Goal: Use online tool/utility: Utilize a website feature to perform a specific function

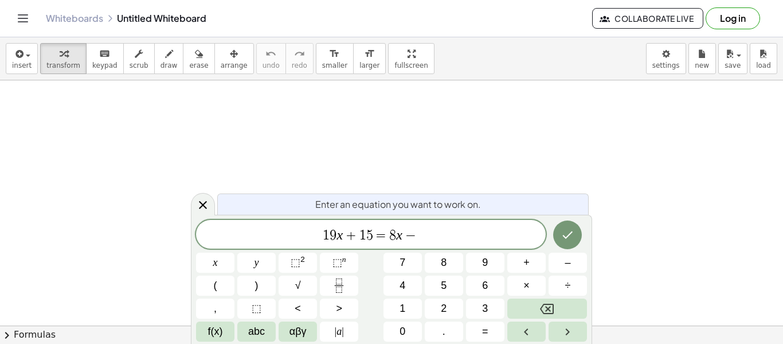
scroll to position [7, 0]
click at [571, 238] on icon "Done" at bounding box center [568, 235] width 14 height 14
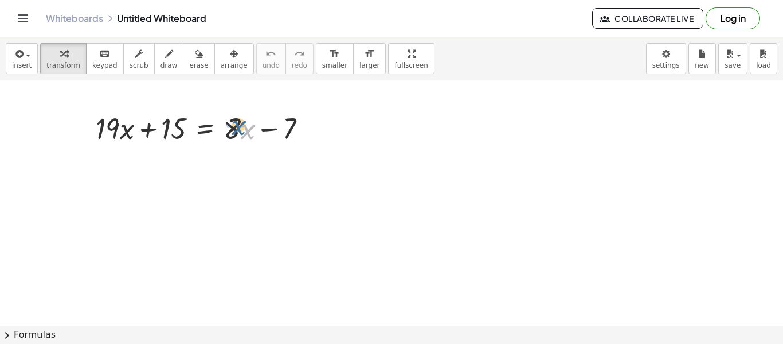
drag, startPoint x: 243, startPoint y: 133, endPoint x: 234, endPoint y: 130, distance: 9.3
click at [234, 130] on div at bounding box center [206, 127] width 232 height 39
drag, startPoint x: 231, startPoint y: 129, endPoint x: 109, endPoint y: 132, distance: 121.6
click at [109, 132] on div at bounding box center [206, 127] width 232 height 39
click at [224, 133] on div at bounding box center [206, 127] width 232 height 39
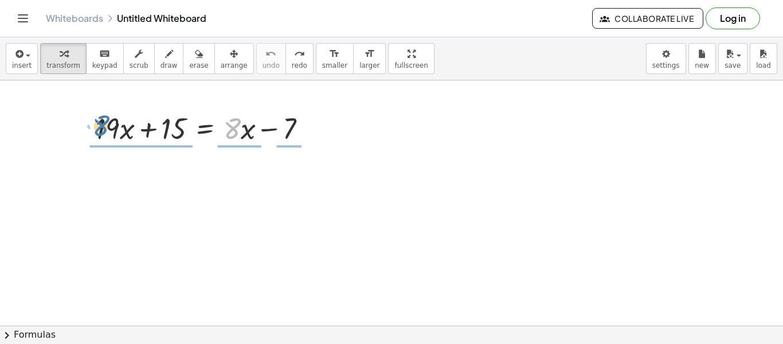
drag, startPoint x: 234, startPoint y: 128, endPoint x: 103, endPoint y: 126, distance: 131.3
click at [103, 126] on div at bounding box center [206, 127] width 232 height 39
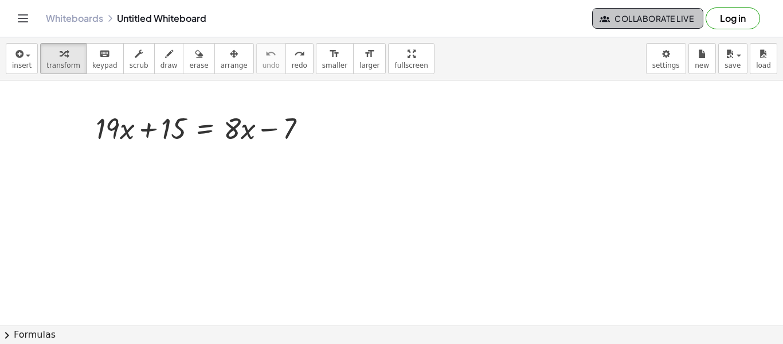
click at [649, 16] on span "Collaborate Live" at bounding box center [648, 18] width 92 height 10
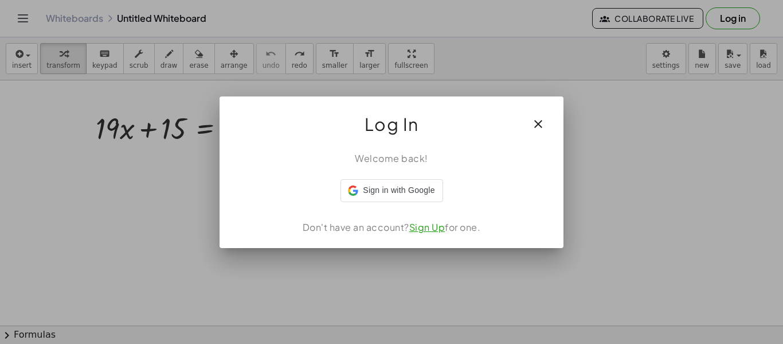
click at [561, 119] on div "Log In" at bounding box center [392, 119] width 344 height 46
click at [539, 134] on button "button" at bounding box center [539, 124] width 28 height 28
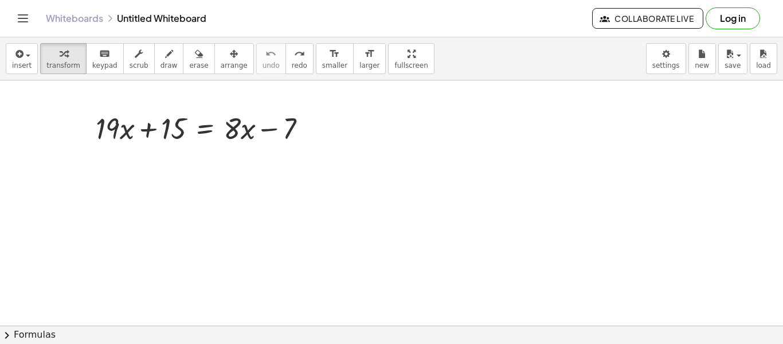
click at [26, 11] on icon "Toggle navigation" at bounding box center [23, 18] width 14 height 14
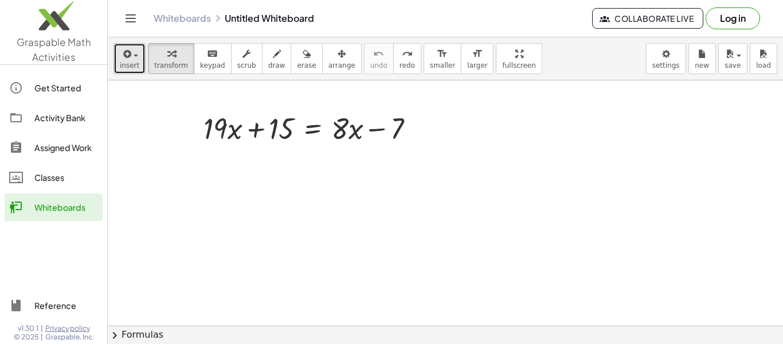
click at [140, 70] on button "insert" at bounding box center [130, 58] width 32 height 31
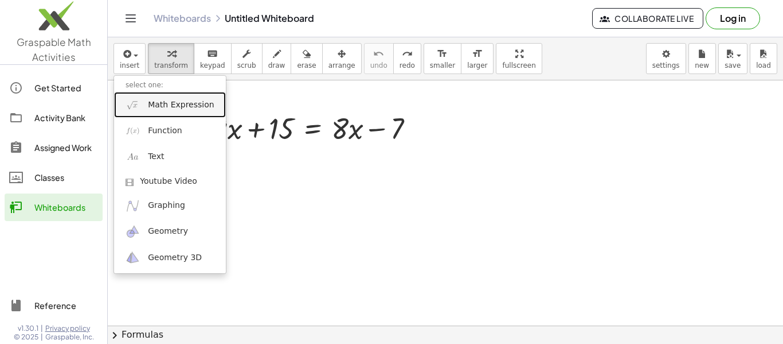
click at [179, 102] on span "Math Expression" at bounding box center [181, 104] width 66 height 11
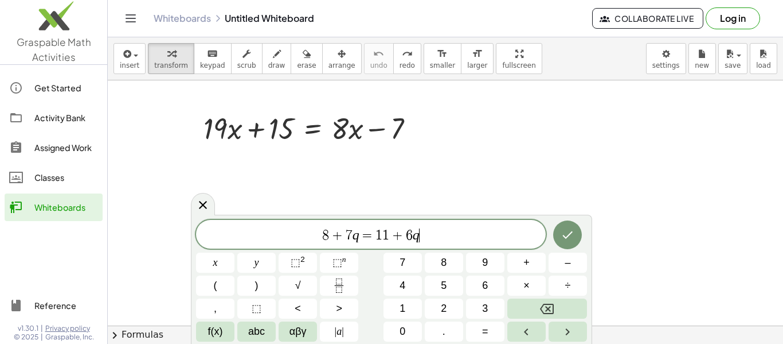
scroll to position [13, 0]
click at [568, 237] on icon "Done" at bounding box center [568, 235] width 14 height 14
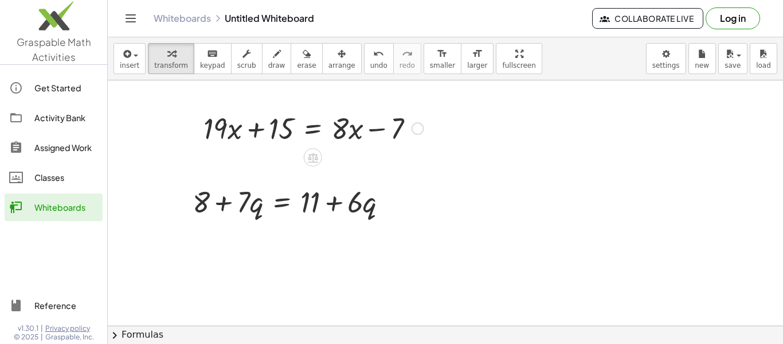
click at [288, 118] on div at bounding box center [314, 127] width 232 height 39
click at [321, 161] on div at bounding box center [313, 157] width 18 height 18
click at [320, 161] on div "×" at bounding box center [313, 157] width 18 height 18
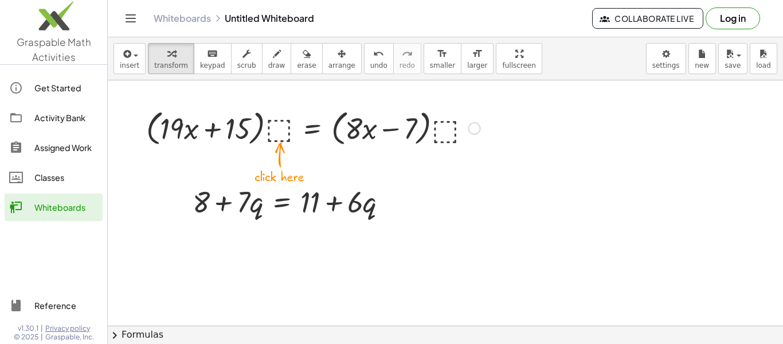
click at [351, 117] on div at bounding box center [313, 128] width 346 height 44
click at [254, 118] on div at bounding box center [313, 128] width 346 height 44
drag, startPoint x: 313, startPoint y: 202, endPoint x: 325, endPoint y: 203, distance: 12.7
click at [325, 203] on div at bounding box center [295, 200] width 216 height 39
drag, startPoint x: 360, startPoint y: 201, endPoint x: 361, endPoint y: 190, distance: 11.6
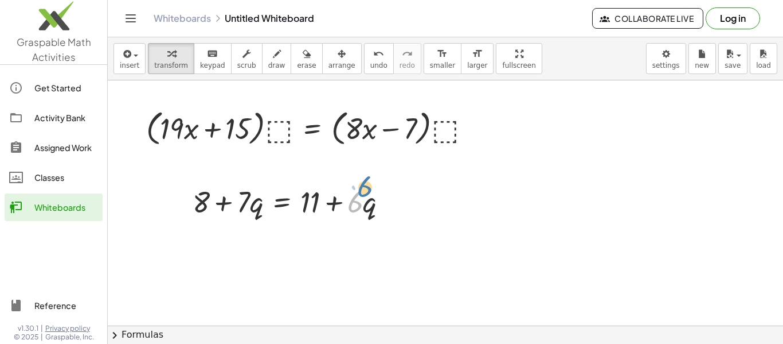
click at [361, 190] on div at bounding box center [295, 200] width 216 height 39
drag, startPoint x: 306, startPoint y: 202, endPoint x: 228, endPoint y: 200, distance: 77.5
click at [228, 200] on div at bounding box center [295, 200] width 216 height 39
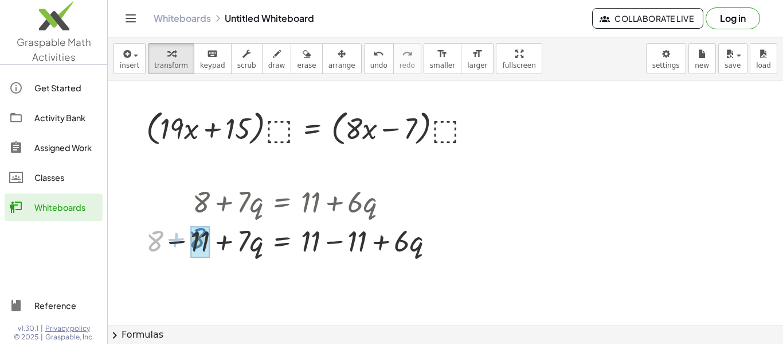
drag, startPoint x: 154, startPoint y: 236, endPoint x: 196, endPoint y: 233, distance: 42.5
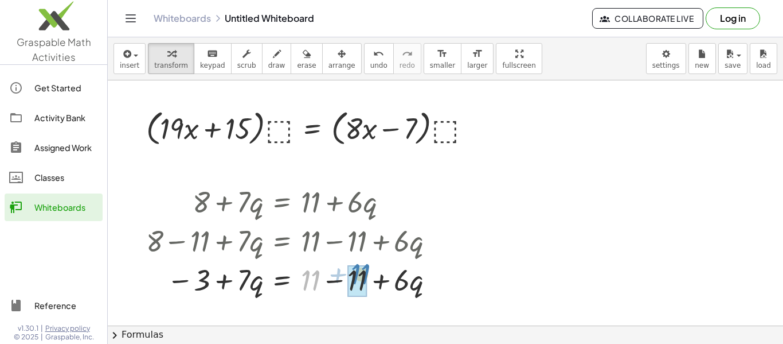
drag, startPoint x: 306, startPoint y: 281, endPoint x: 355, endPoint y: 276, distance: 49.0
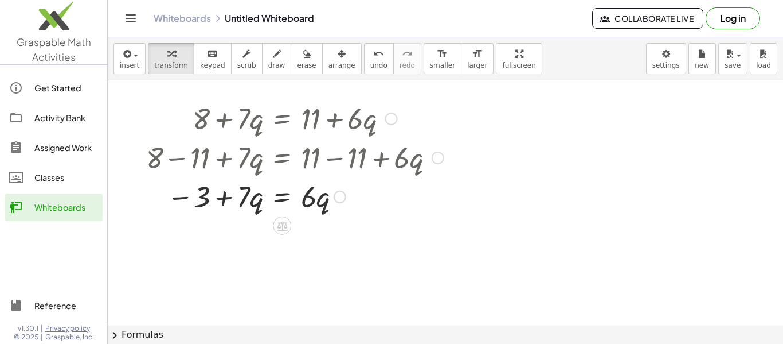
scroll to position [84, 0]
drag, startPoint x: 206, startPoint y: 198, endPoint x: 206, endPoint y: 190, distance: 8.6
click at [206, 190] on div at bounding box center [294, 194] width 309 height 39
drag, startPoint x: 310, startPoint y: 199, endPoint x: 328, endPoint y: 203, distance: 18.2
click at [328, 203] on div at bounding box center [294, 194] width 309 height 39
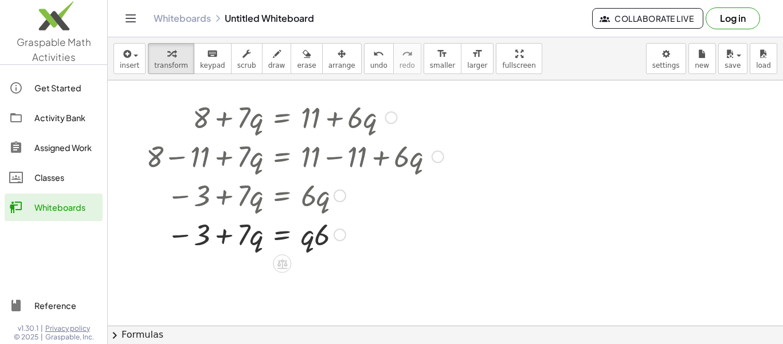
drag, startPoint x: 327, startPoint y: 204, endPoint x: 327, endPoint y: 210, distance: 6.3
click at [327, 210] on div at bounding box center [294, 194] width 309 height 39
click at [364, 54] on button "undo undo" at bounding box center [379, 58] width 30 height 31
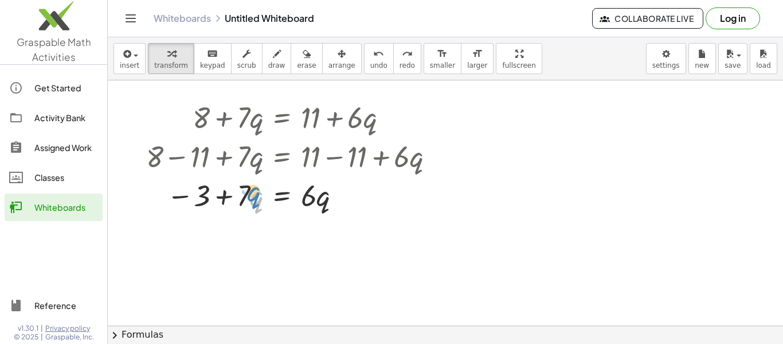
drag, startPoint x: 251, startPoint y: 197, endPoint x: 245, endPoint y: 192, distance: 7.3
click at [245, 192] on div at bounding box center [294, 194] width 309 height 39
drag, startPoint x: 245, startPoint y: 189, endPoint x: 197, endPoint y: 188, distance: 47.6
click at [197, 188] on div at bounding box center [294, 194] width 309 height 39
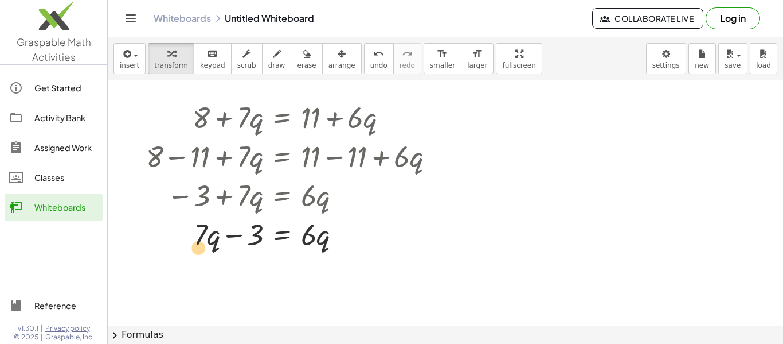
drag, startPoint x: 201, startPoint y: 228, endPoint x: 198, endPoint y: 236, distance: 8.5
click at [198, 236] on div at bounding box center [294, 233] width 309 height 39
drag, startPoint x: 317, startPoint y: 239, endPoint x: 309, endPoint y: 238, distance: 8.0
click at [309, 238] on div at bounding box center [294, 233] width 309 height 39
drag, startPoint x: 308, startPoint y: 237, endPoint x: 311, endPoint y: 244, distance: 7.5
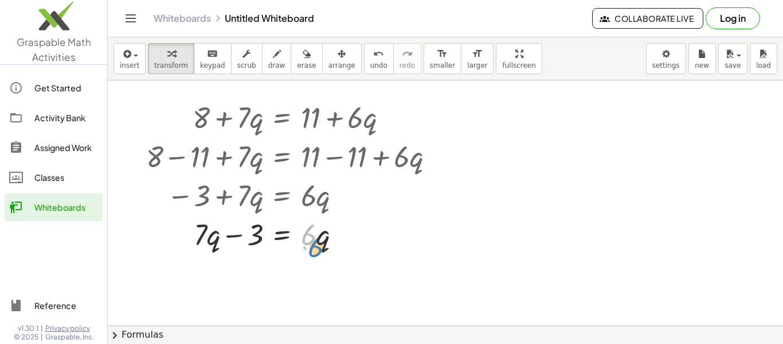
click at [311, 244] on div at bounding box center [294, 233] width 309 height 39
drag, startPoint x: 260, startPoint y: 234, endPoint x: 208, endPoint y: 230, distance: 52.9
click at [208, 230] on div at bounding box center [294, 233] width 309 height 39
drag, startPoint x: 204, startPoint y: 235, endPoint x: 247, endPoint y: 232, distance: 43.7
click at [247, 232] on div at bounding box center [294, 233] width 309 height 39
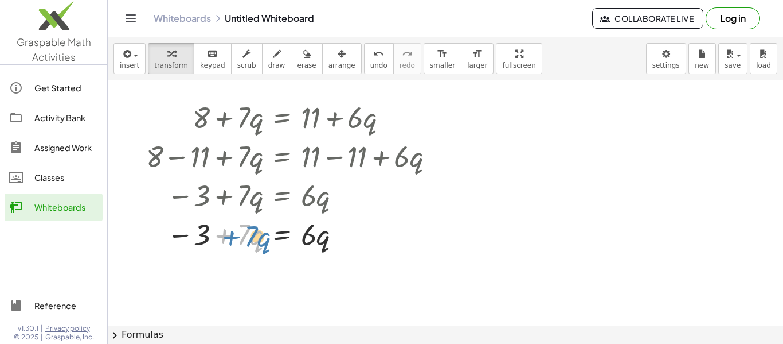
click at [231, 236] on div at bounding box center [294, 233] width 309 height 39
drag, startPoint x: 311, startPoint y: 238, endPoint x: 316, endPoint y: 232, distance: 7.7
click at [316, 232] on div at bounding box center [294, 233] width 309 height 39
click at [373, 53] on icon "undo" at bounding box center [378, 54] width 11 height 14
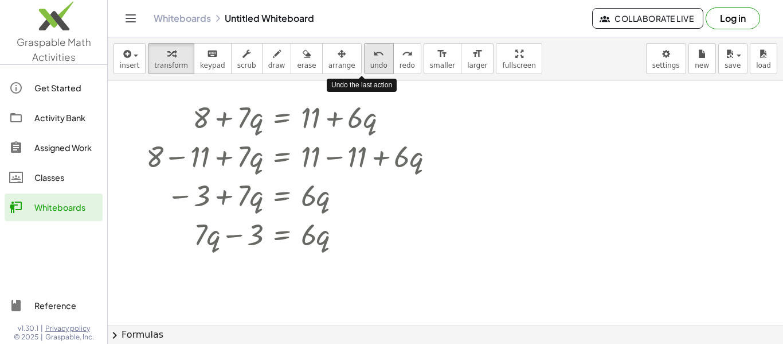
click at [373, 53] on icon "undo" at bounding box center [378, 54] width 11 height 14
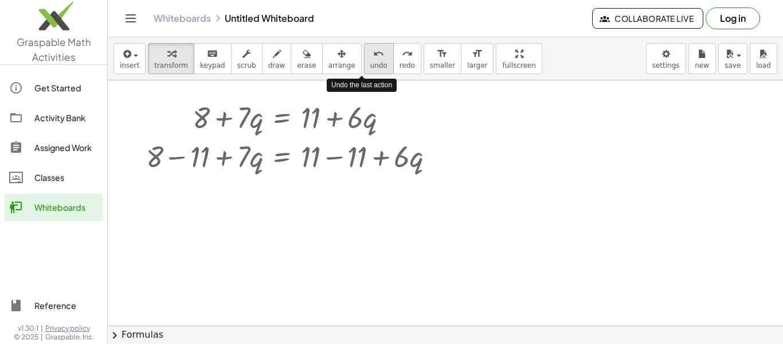
click at [373, 53] on icon "undo" at bounding box center [378, 54] width 11 height 14
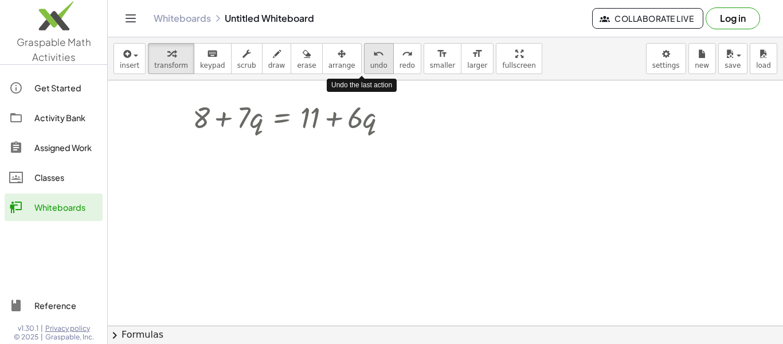
click at [373, 53] on icon "undo" at bounding box center [378, 54] width 11 height 14
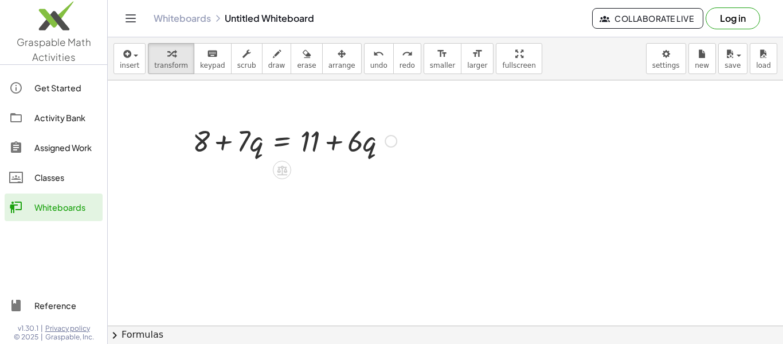
scroll to position [0, 0]
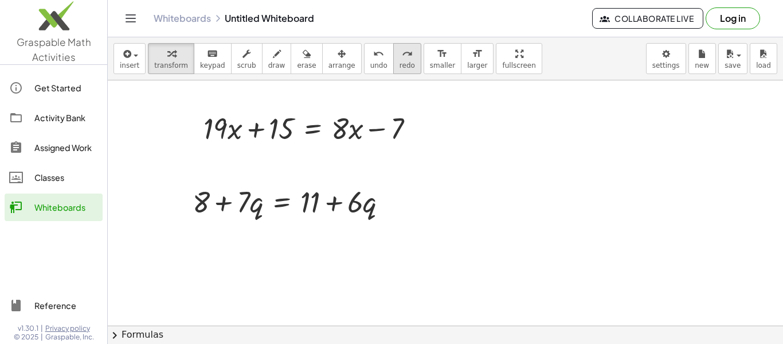
click at [402, 52] on icon "redo" at bounding box center [407, 54] width 11 height 14
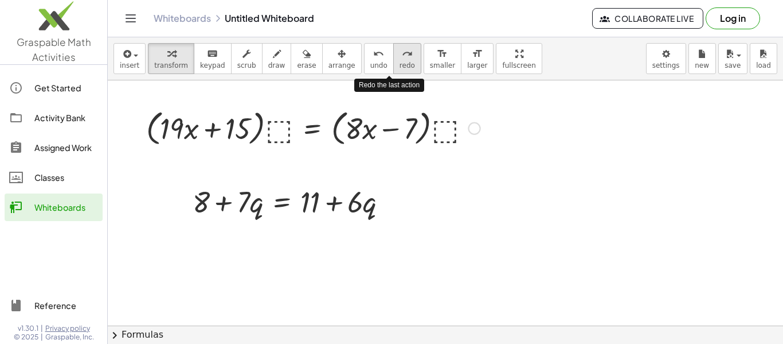
click at [402, 53] on icon "redo" at bounding box center [407, 54] width 11 height 14
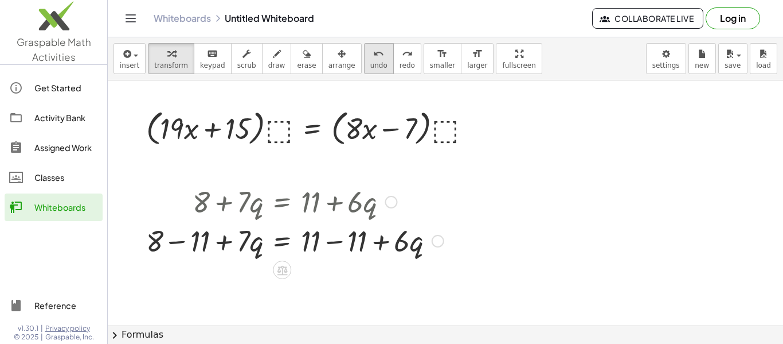
click at [373, 56] on icon "undo" at bounding box center [378, 54] width 11 height 14
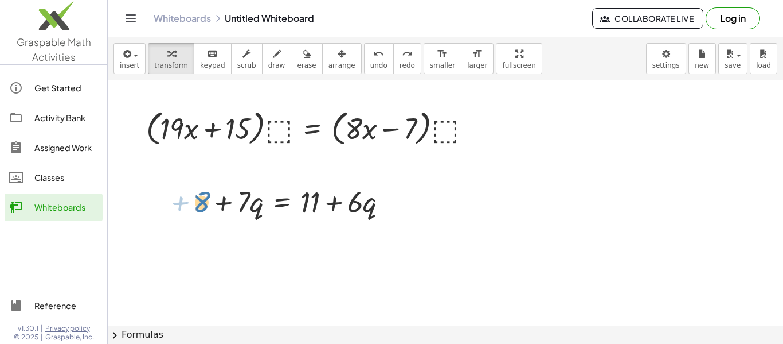
click at [204, 206] on div at bounding box center [295, 200] width 216 height 39
drag, startPoint x: 314, startPoint y: 204, endPoint x: 325, endPoint y: 200, distance: 11.6
click at [325, 200] on div at bounding box center [295, 200] width 216 height 39
click at [358, 203] on div at bounding box center [295, 200] width 216 height 39
drag, startPoint x: 240, startPoint y: 201, endPoint x: 189, endPoint y: 198, distance: 51.7
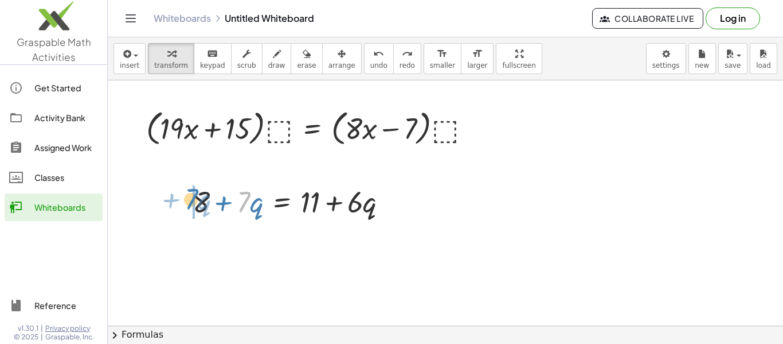
click at [189, 198] on div "· 7 + · q + 8 + · 7 · q = + 11 + · 6 · q" at bounding box center [290, 200] width 230 height 45
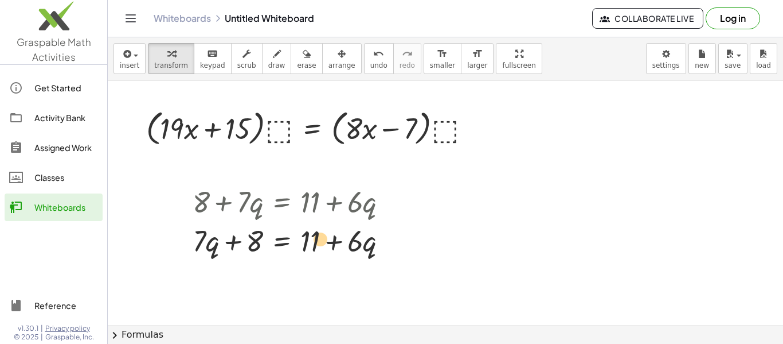
drag, startPoint x: 319, startPoint y: 239, endPoint x: 326, endPoint y: 237, distance: 7.3
click at [326, 237] on div at bounding box center [295, 239] width 216 height 39
drag, startPoint x: 249, startPoint y: 241, endPoint x: 309, endPoint y: 236, distance: 60.4
click at [309, 236] on div at bounding box center [295, 239] width 216 height 39
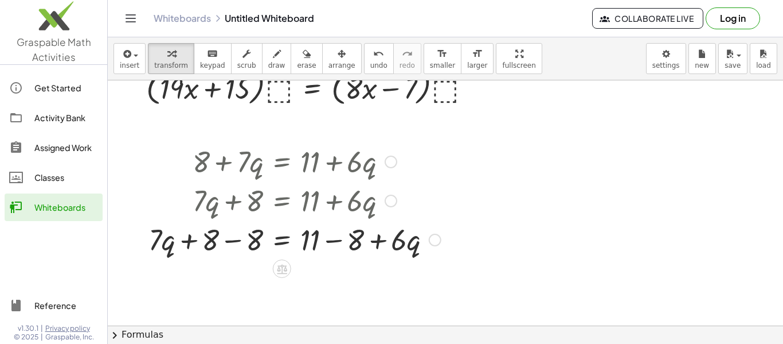
scroll to position [43, 0]
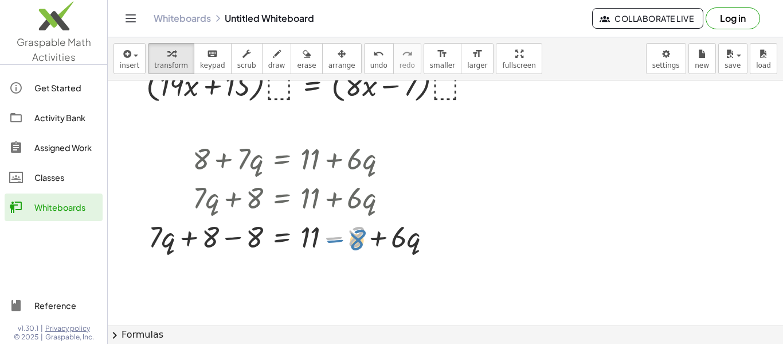
click at [360, 247] on div at bounding box center [295, 235] width 304 height 39
drag, startPoint x: 255, startPoint y: 242, endPoint x: 213, endPoint y: 243, distance: 41.3
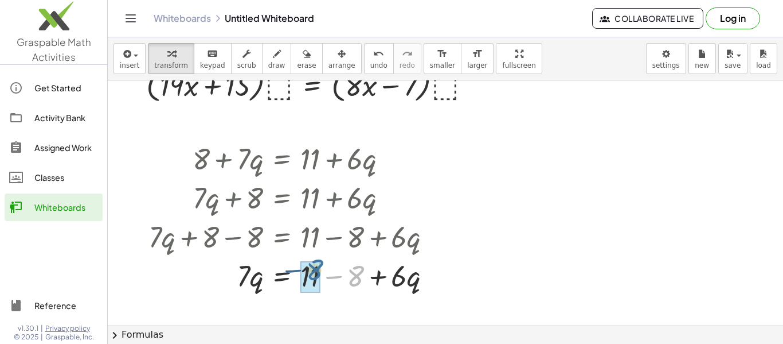
drag, startPoint x: 353, startPoint y: 281, endPoint x: 312, endPoint y: 276, distance: 41.6
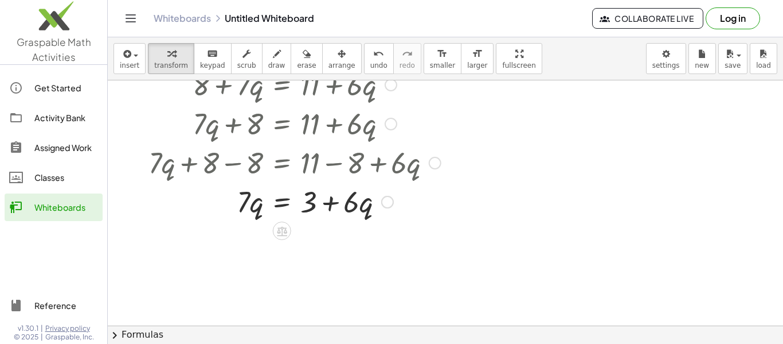
scroll to position [122, 0]
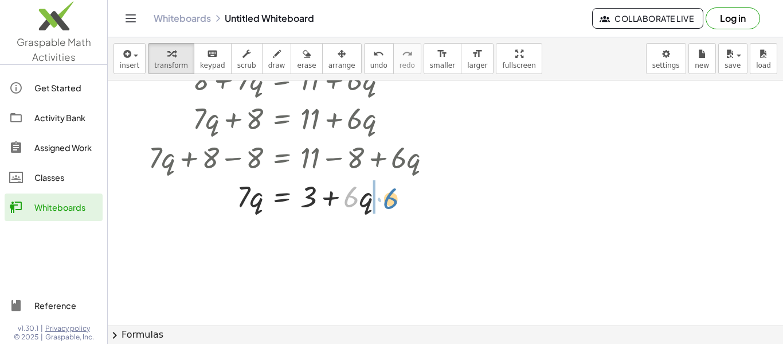
drag, startPoint x: 349, startPoint y: 197, endPoint x: 376, endPoint y: 198, distance: 27.0
click at [376, 198] on div at bounding box center [295, 195] width 304 height 39
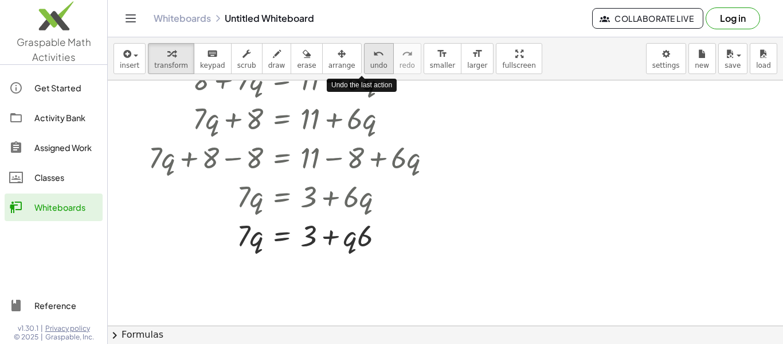
click at [372, 62] on button "undo undo" at bounding box center [379, 58] width 30 height 31
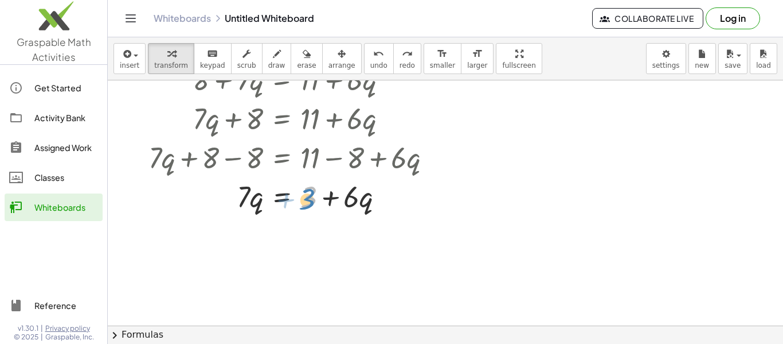
click at [314, 197] on div at bounding box center [295, 195] width 304 height 39
drag, startPoint x: 356, startPoint y: 201, endPoint x: 310, endPoint y: 199, distance: 46.5
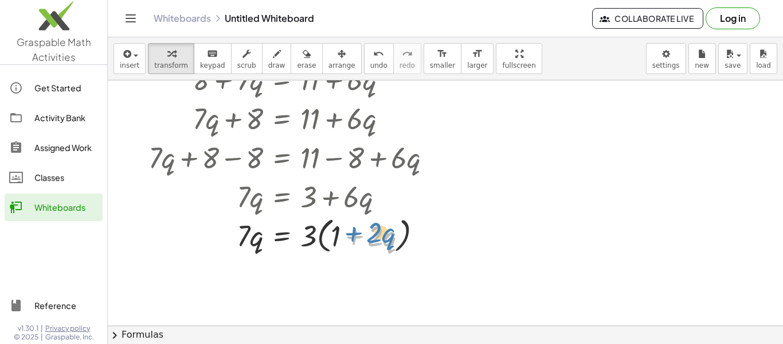
click at [366, 236] on div at bounding box center [295, 235] width 304 height 44
drag, startPoint x: 337, startPoint y: 232, endPoint x: 378, endPoint y: 233, distance: 41.9
click at [378, 233] on div at bounding box center [295, 235] width 304 height 44
click at [327, 238] on div at bounding box center [295, 235] width 304 height 44
click at [245, 239] on div at bounding box center [295, 235] width 304 height 44
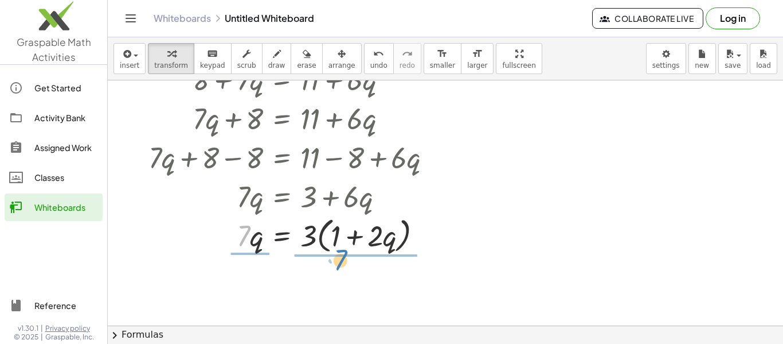
drag, startPoint x: 247, startPoint y: 237, endPoint x: 344, endPoint y: 260, distance: 99.7
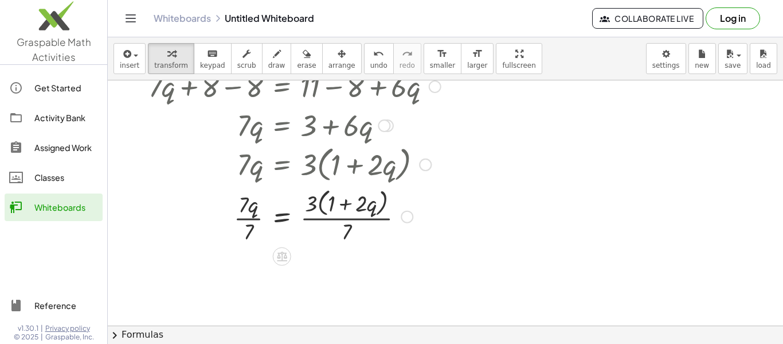
scroll to position [197, 0]
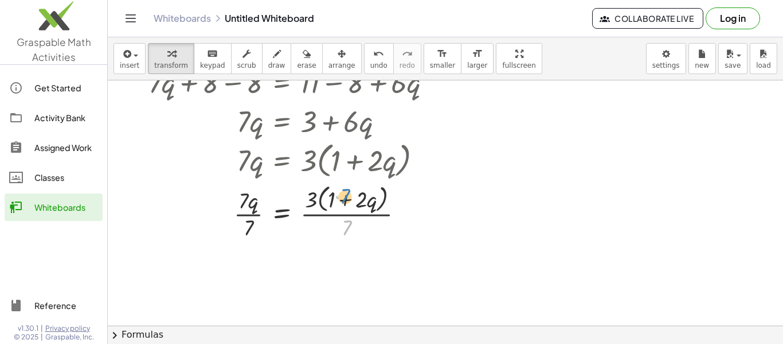
drag, startPoint x: 349, startPoint y: 231, endPoint x: 347, endPoint y: 201, distance: 30.4
click at [347, 201] on div at bounding box center [295, 211] width 304 height 61
drag, startPoint x: 345, startPoint y: 201, endPoint x: 350, endPoint y: 192, distance: 11.0
click at [350, 192] on div at bounding box center [295, 211] width 304 height 61
drag, startPoint x: 241, startPoint y: 200, endPoint x: 245, endPoint y: 223, distance: 22.6
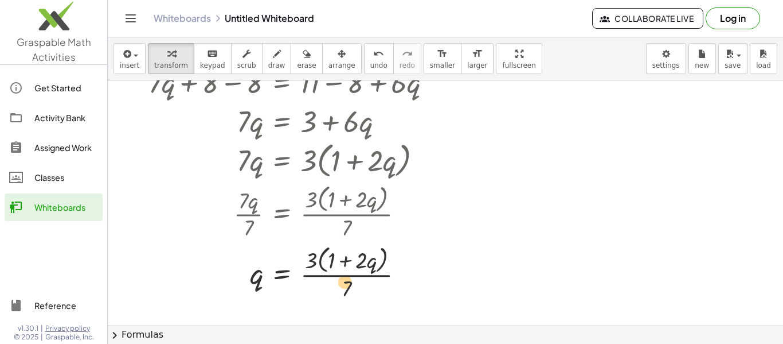
drag, startPoint x: 314, startPoint y: 256, endPoint x: 347, endPoint y: 277, distance: 39.5
click at [347, 277] on div at bounding box center [295, 272] width 304 height 61
drag, startPoint x: 360, startPoint y: 262, endPoint x: 326, endPoint y: 258, distance: 34.1
click at [326, 258] on div at bounding box center [295, 272] width 304 height 61
drag, startPoint x: 314, startPoint y: 259, endPoint x: 346, endPoint y: 259, distance: 31.5
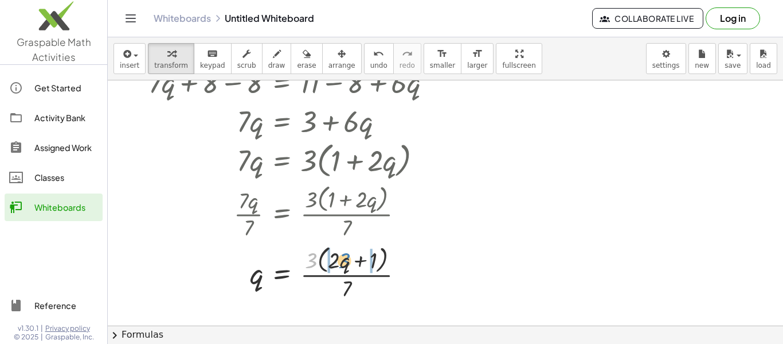
click at [346, 259] on div at bounding box center [295, 272] width 304 height 61
drag, startPoint x: 387, startPoint y: 262, endPoint x: 376, endPoint y: 260, distance: 11.0
drag, startPoint x: 330, startPoint y: 261, endPoint x: 317, endPoint y: 260, distance: 13.2
drag, startPoint x: 313, startPoint y: 260, endPoint x: 355, endPoint y: 264, distance: 42.6
click at [364, 52] on button "undo undo" at bounding box center [379, 58] width 30 height 31
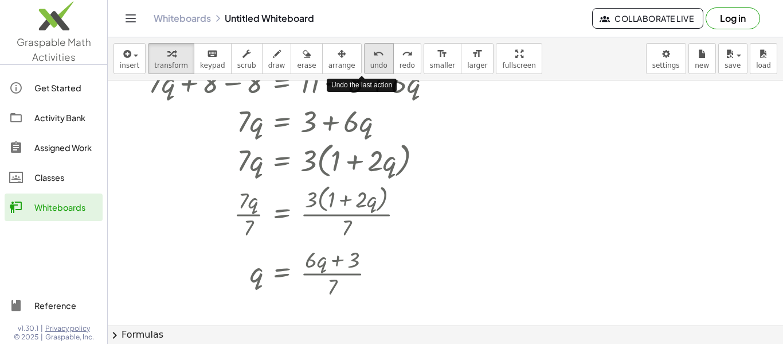
click at [364, 52] on button "undo undo" at bounding box center [379, 58] width 30 height 31
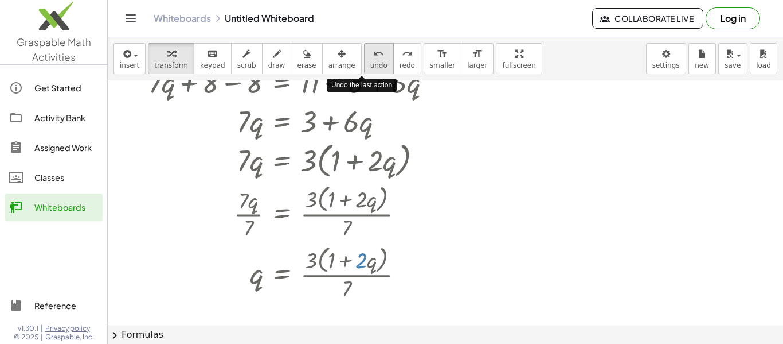
click at [364, 52] on button "undo undo" at bounding box center [379, 58] width 30 height 31
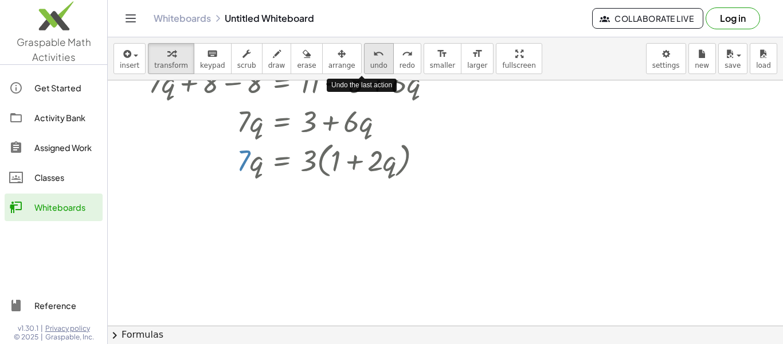
click at [364, 52] on button "undo undo" at bounding box center [379, 58] width 30 height 31
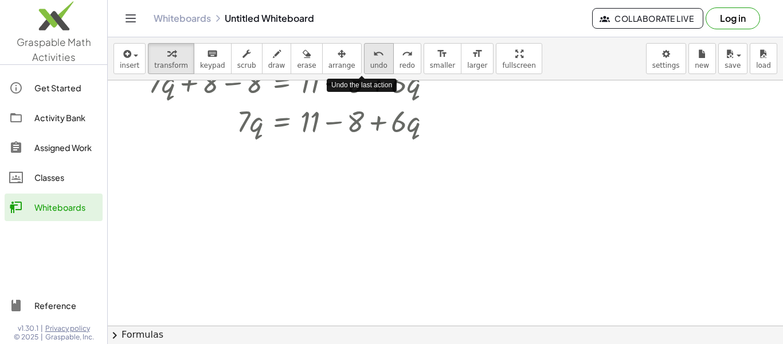
click at [364, 52] on button "undo undo" at bounding box center [379, 58] width 30 height 31
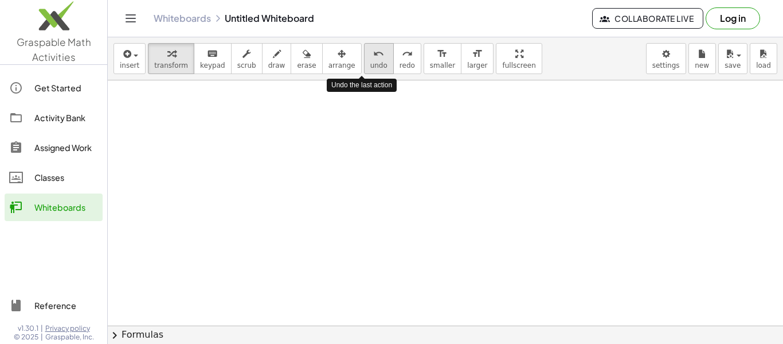
click at [364, 52] on button "undo undo" at bounding box center [379, 58] width 30 height 31
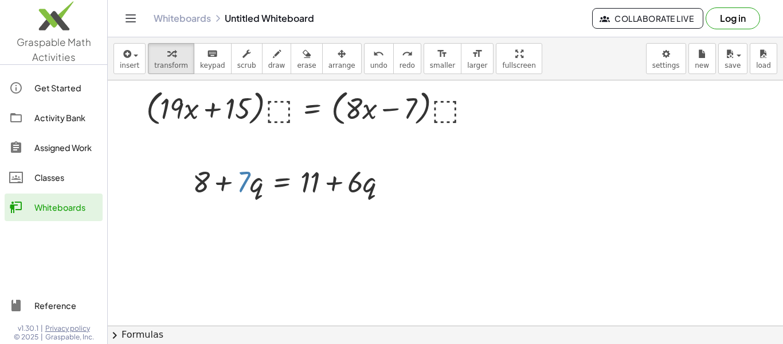
scroll to position [19, 0]
click at [313, 178] on div at bounding box center [295, 181] width 216 height 39
drag, startPoint x: 241, startPoint y: 186, endPoint x: 196, endPoint y: 187, distance: 44.7
click at [196, 187] on div at bounding box center [295, 181] width 216 height 39
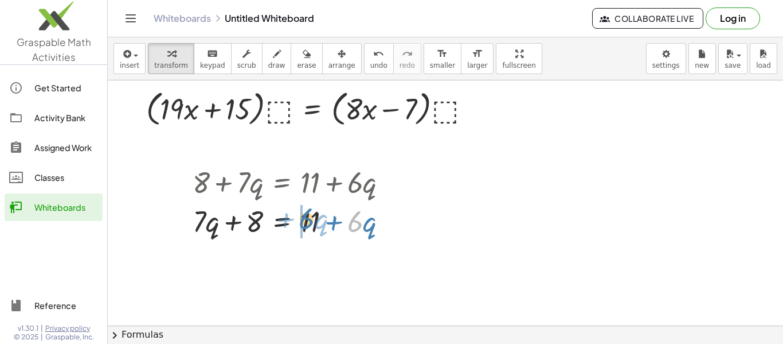
drag, startPoint x: 355, startPoint y: 224, endPoint x: 307, endPoint y: 221, distance: 48.3
click at [307, 221] on div at bounding box center [295, 220] width 216 height 39
click at [364, 223] on div at bounding box center [295, 220] width 216 height 39
click at [248, 216] on div at bounding box center [295, 220] width 216 height 39
click at [310, 221] on div at bounding box center [295, 220] width 216 height 39
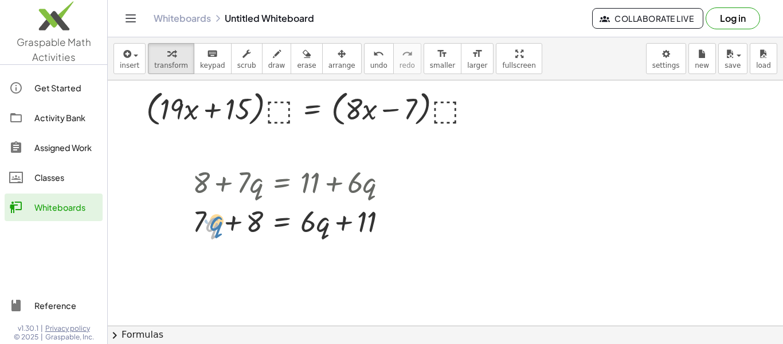
drag, startPoint x: 206, startPoint y: 218, endPoint x: 212, endPoint y: 217, distance: 5.8
click at [212, 217] on div at bounding box center [295, 220] width 216 height 39
drag, startPoint x: 310, startPoint y: 222, endPoint x: 392, endPoint y: 227, distance: 82.2
click at [392, 227] on div at bounding box center [295, 220] width 216 height 39
click at [306, 221] on div at bounding box center [295, 220] width 216 height 39
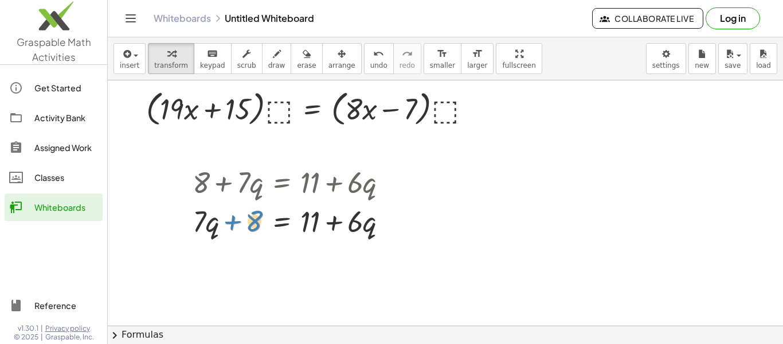
click at [258, 217] on div at bounding box center [295, 220] width 216 height 39
click at [204, 226] on div at bounding box center [295, 220] width 216 height 39
click at [307, 222] on div at bounding box center [295, 220] width 216 height 39
click at [370, 57] on div "undo" at bounding box center [378, 53] width 17 height 14
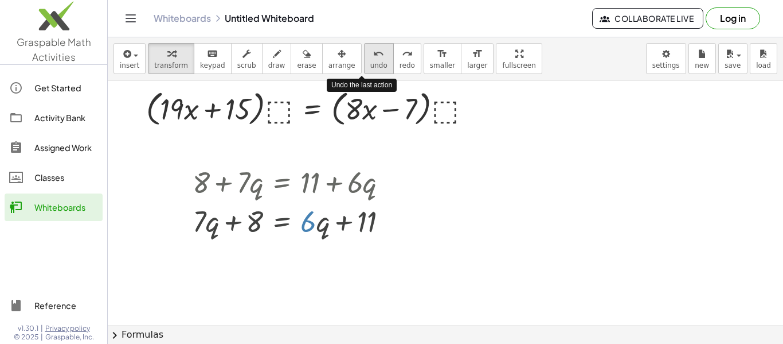
click at [370, 57] on div "undo" at bounding box center [378, 53] width 17 height 14
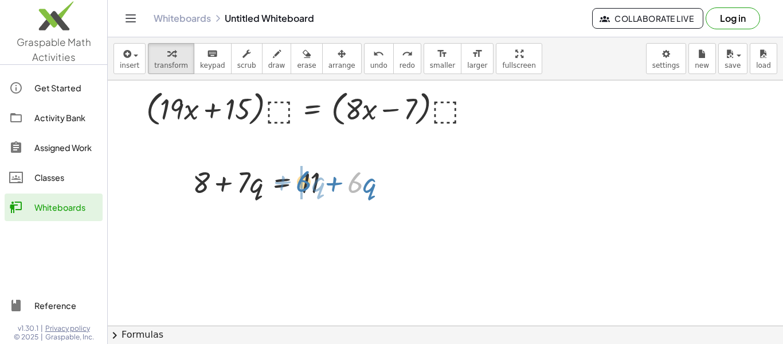
drag, startPoint x: 359, startPoint y: 189, endPoint x: 309, endPoint y: 188, distance: 50.5
click at [309, 188] on div at bounding box center [295, 181] width 216 height 39
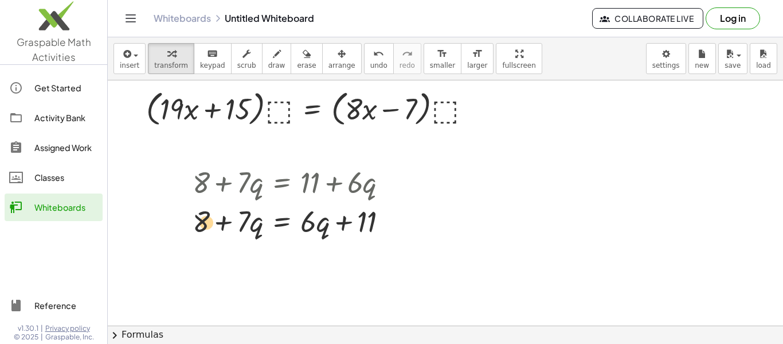
click at [208, 219] on div at bounding box center [295, 220] width 216 height 39
drag, startPoint x: 304, startPoint y: 219, endPoint x: 307, endPoint y: 214, distance: 6.2
click at [307, 214] on div at bounding box center [295, 220] width 216 height 39
drag, startPoint x: 365, startPoint y: 216, endPoint x: 306, endPoint y: 221, distance: 59.3
click at [306, 221] on div at bounding box center [295, 220] width 216 height 39
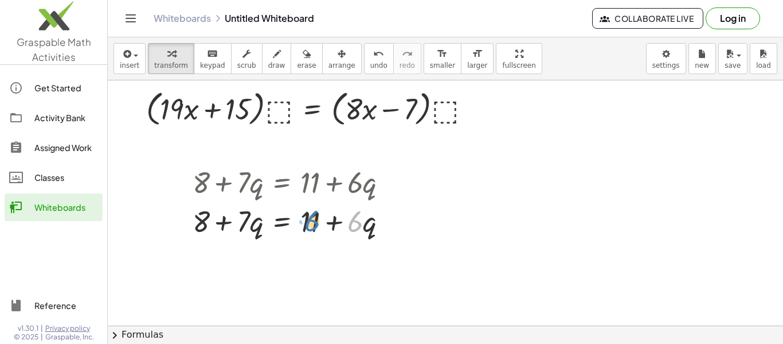
drag, startPoint x: 357, startPoint y: 221, endPoint x: 314, endPoint y: 221, distance: 43.6
click at [314, 221] on div at bounding box center [295, 220] width 216 height 39
click at [247, 223] on div at bounding box center [295, 220] width 216 height 39
drag, startPoint x: 207, startPoint y: 221, endPoint x: 331, endPoint y: 217, distance: 124.0
click at [331, 217] on div at bounding box center [295, 220] width 216 height 39
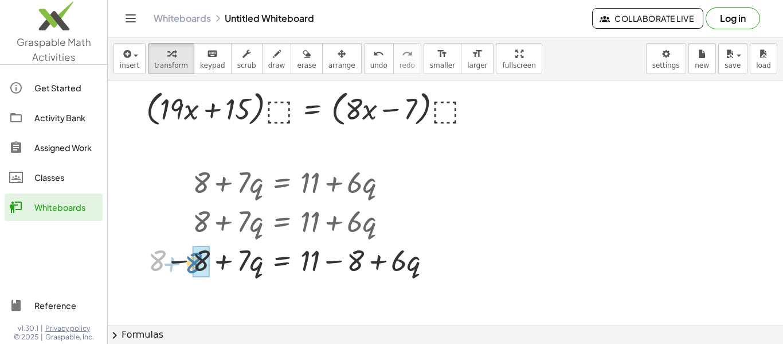
drag, startPoint x: 158, startPoint y: 257, endPoint x: 191, endPoint y: 258, distance: 33.3
click at [191, 258] on div at bounding box center [295, 259] width 304 height 39
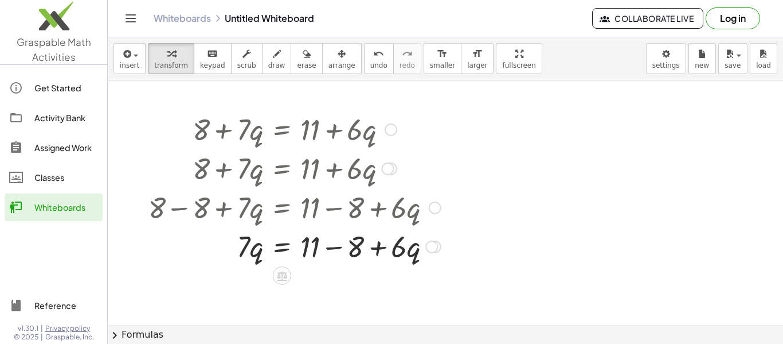
scroll to position [73, 0]
drag, startPoint x: 310, startPoint y: 239, endPoint x: 354, endPoint y: 235, distance: 44.3
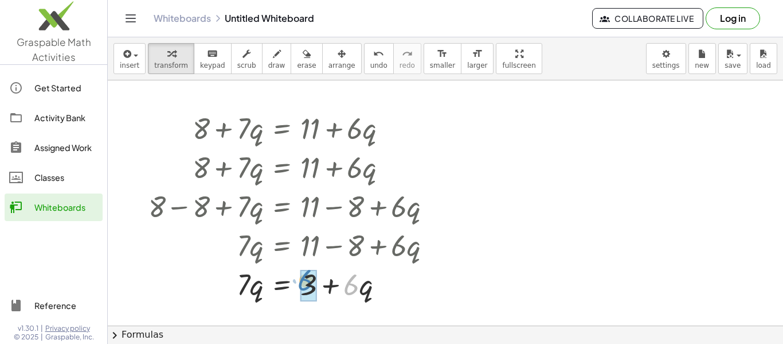
drag, startPoint x: 353, startPoint y: 280, endPoint x: 307, endPoint y: 276, distance: 46.1
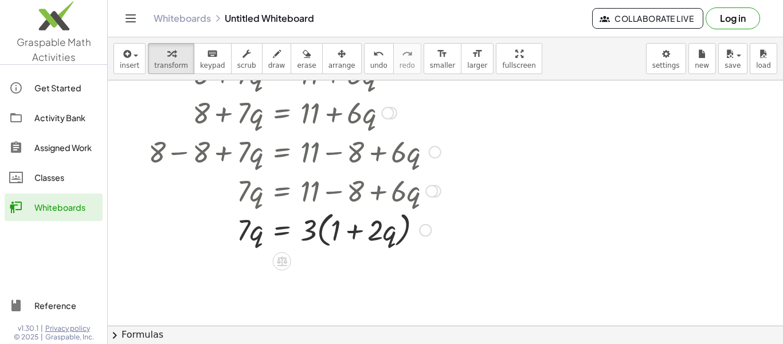
scroll to position [130, 0]
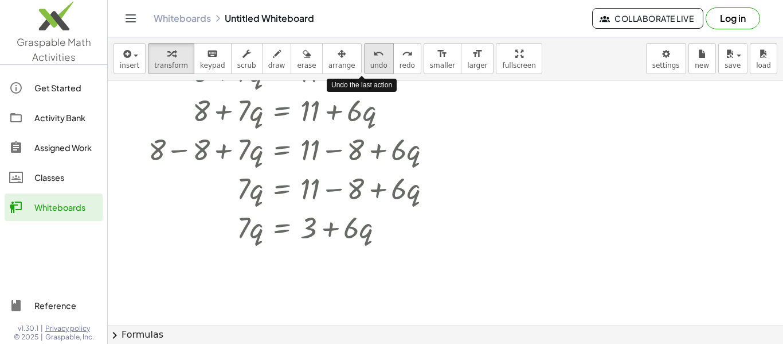
click at [373, 53] on icon "undo" at bounding box center [378, 54] width 11 height 14
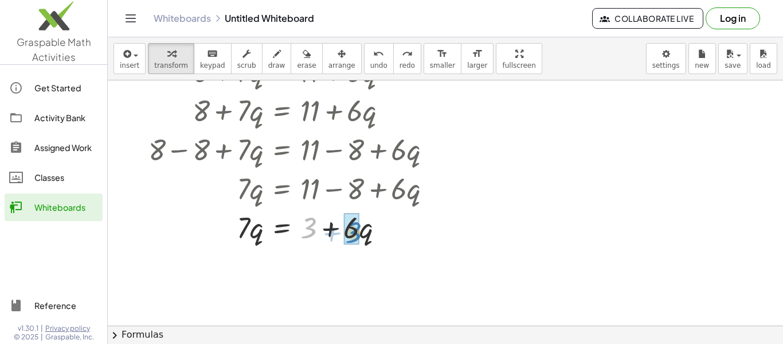
drag, startPoint x: 307, startPoint y: 223, endPoint x: 351, endPoint y: 226, distance: 43.7
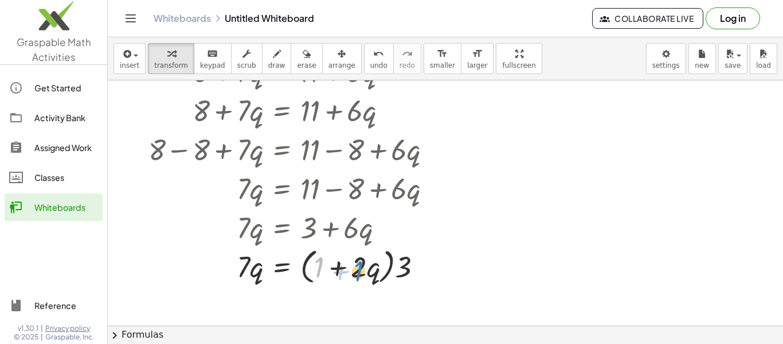
drag, startPoint x: 322, startPoint y: 261, endPoint x: 361, endPoint y: 263, distance: 39.6
click at [361, 263] on div at bounding box center [295, 266] width 304 height 44
drag, startPoint x: 404, startPoint y: 266, endPoint x: 354, endPoint y: 269, distance: 49.4
click at [354, 269] on div at bounding box center [295, 266] width 304 height 44
drag, startPoint x: 306, startPoint y: 267, endPoint x: 322, endPoint y: 271, distance: 17.0
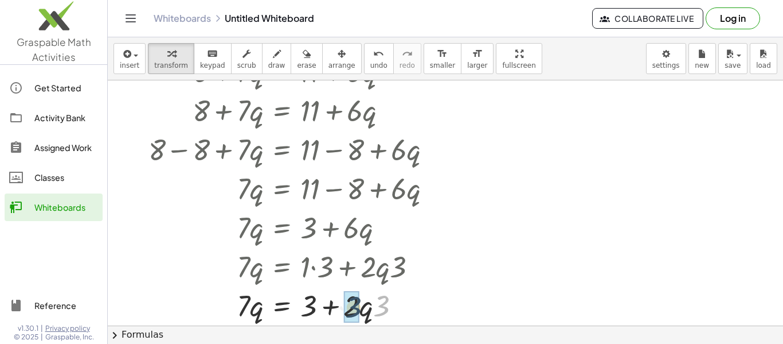
drag, startPoint x: 386, startPoint y: 299, endPoint x: 358, endPoint y: 299, distance: 28.1
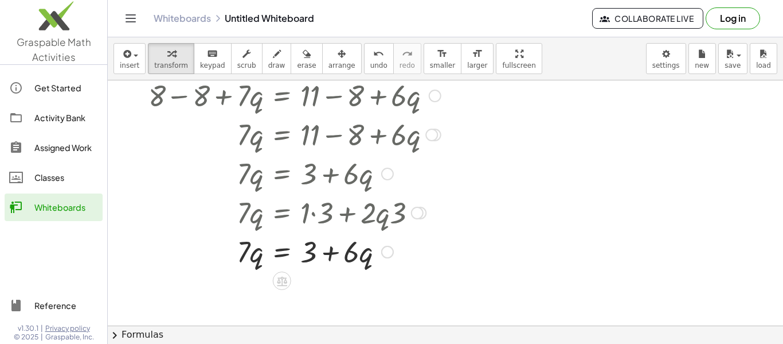
scroll to position [193, 0]
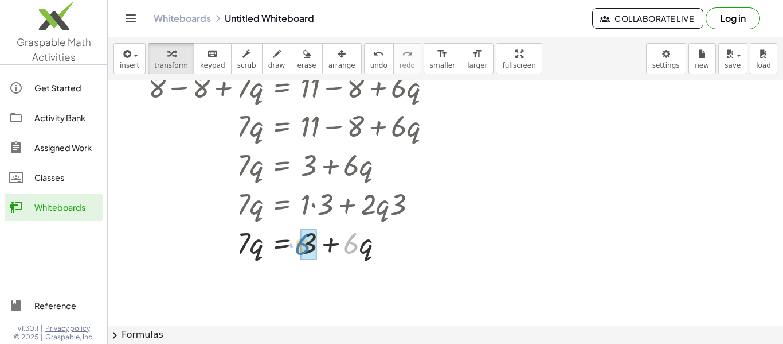
drag, startPoint x: 353, startPoint y: 252, endPoint x: 304, endPoint y: 253, distance: 48.7
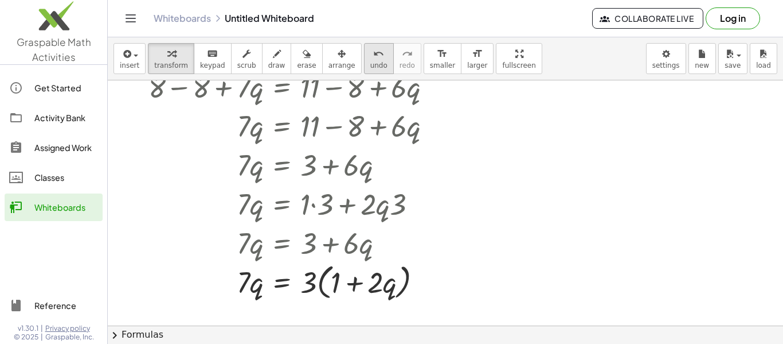
click at [370, 63] on span "undo" at bounding box center [378, 65] width 17 height 8
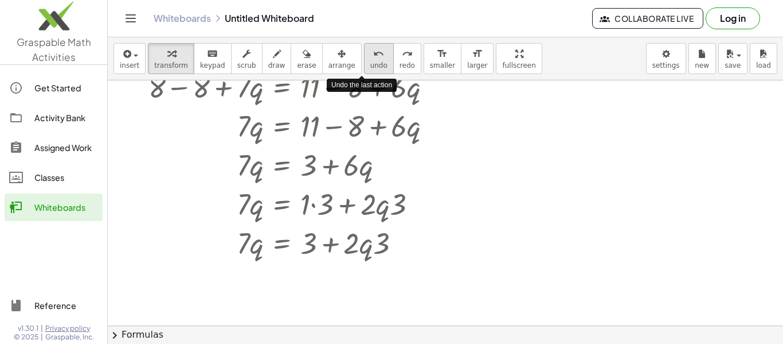
click at [370, 63] on span "undo" at bounding box center [378, 65] width 17 height 8
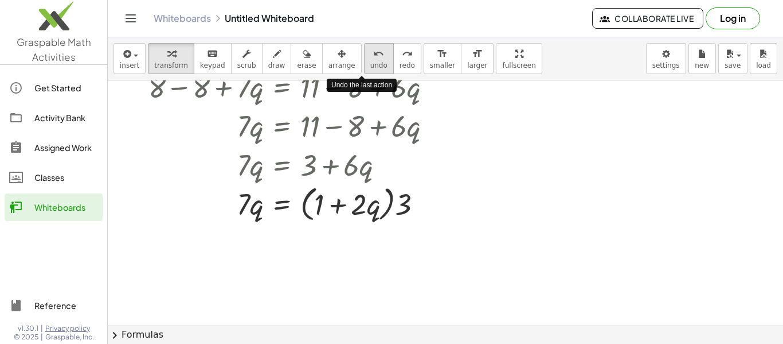
click at [370, 63] on span "undo" at bounding box center [378, 65] width 17 height 8
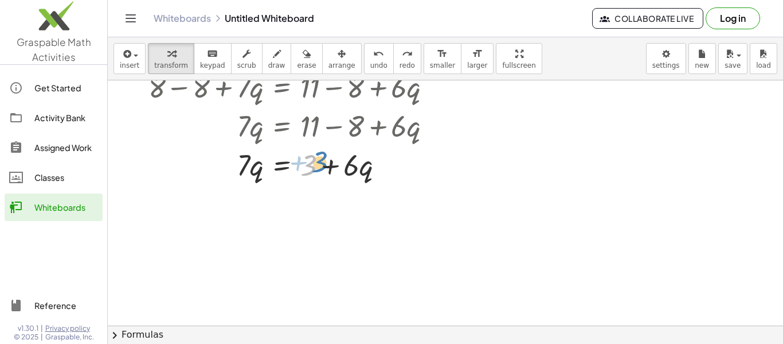
drag, startPoint x: 306, startPoint y: 169, endPoint x: 315, endPoint y: 166, distance: 10.3
click at [315, 166] on div at bounding box center [283, 164] width 281 height 39
click at [374, 54] on button "undo undo" at bounding box center [379, 58] width 30 height 31
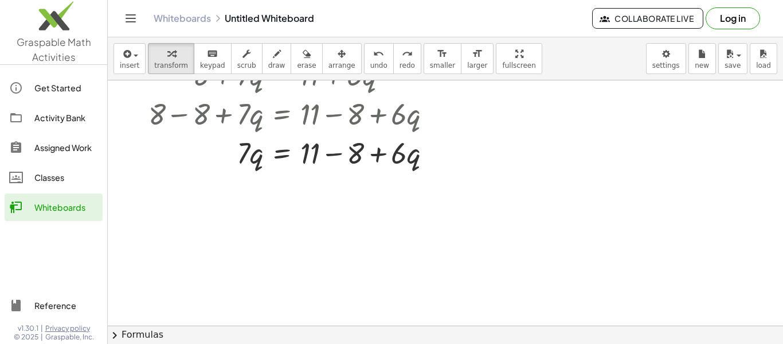
scroll to position [163, 0]
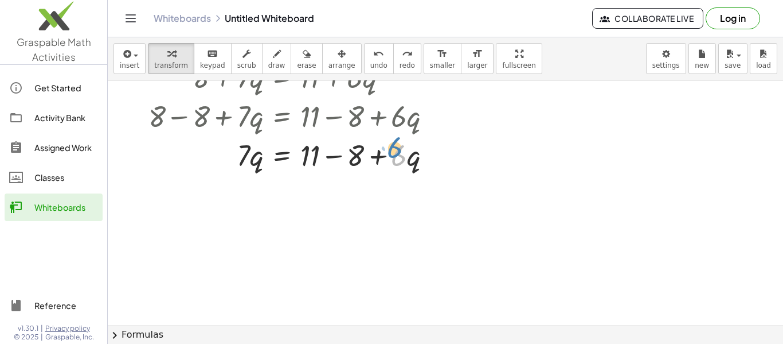
drag, startPoint x: 398, startPoint y: 161, endPoint x: 393, endPoint y: 155, distance: 7.3
click at [393, 155] on div at bounding box center [319, 154] width 352 height 39
drag, startPoint x: 306, startPoint y: 161, endPoint x: 366, endPoint y: 161, distance: 60.2
click at [366, 161] on div at bounding box center [319, 154] width 352 height 39
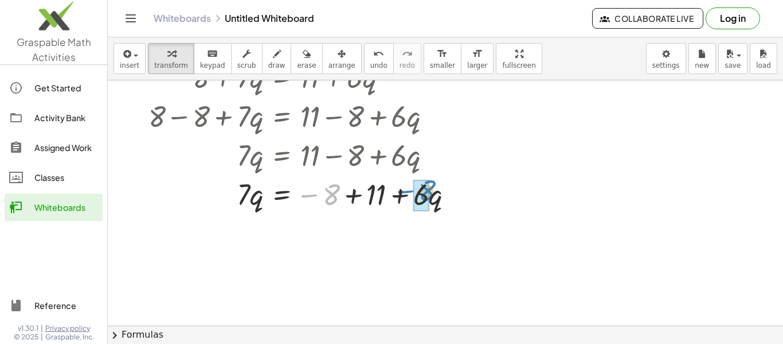
drag, startPoint x: 330, startPoint y: 197, endPoint x: 422, endPoint y: 193, distance: 92.4
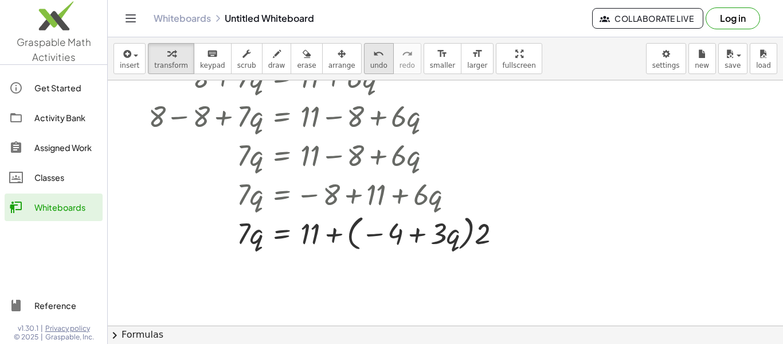
click at [364, 56] on button "undo undo" at bounding box center [379, 58] width 30 height 31
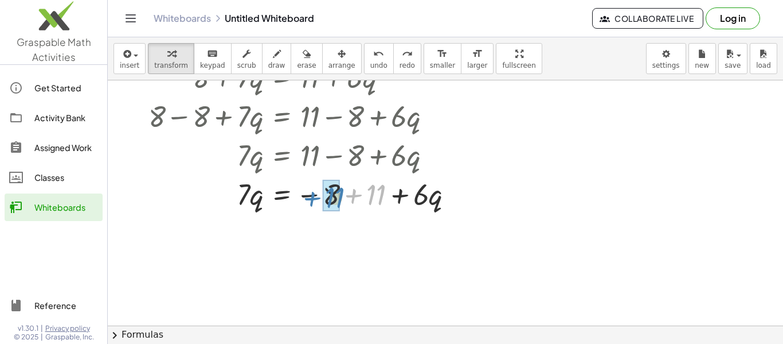
drag, startPoint x: 373, startPoint y: 194, endPoint x: 331, endPoint y: 197, distance: 41.4
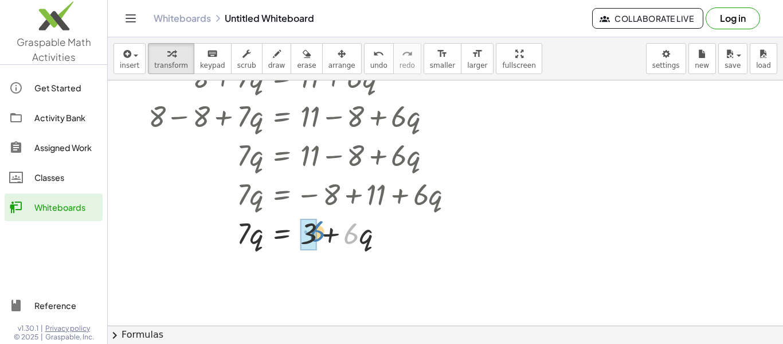
drag, startPoint x: 349, startPoint y: 234, endPoint x: 314, endPoint y: 232, distance: 34.5
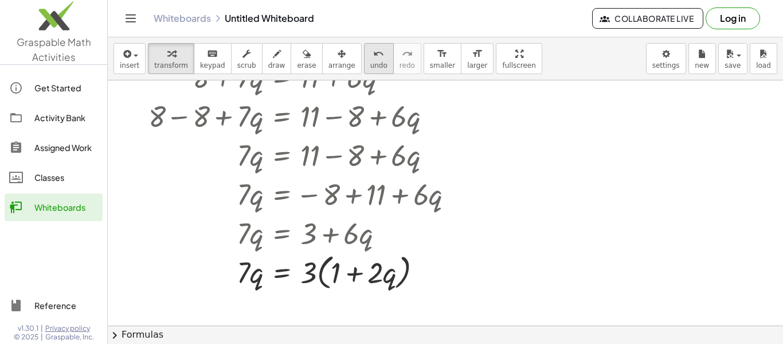
click at [373, 67] on button "undo undo" at bounding box center [379, 58] width 30 height 31
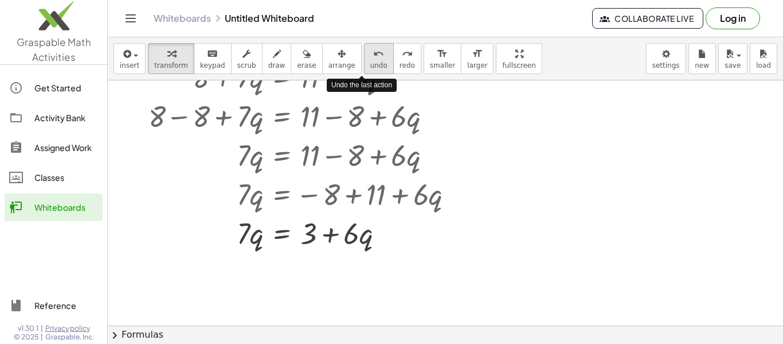
click at [373, 67] on button "undo undo" at bounding box center [379, 58] width 30 height 31
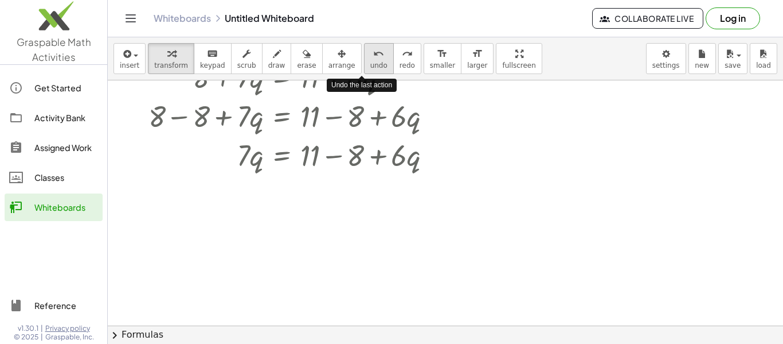
click at [373, 67] on button "undo undo" at bounding box center [379, 58] width 30 height 31
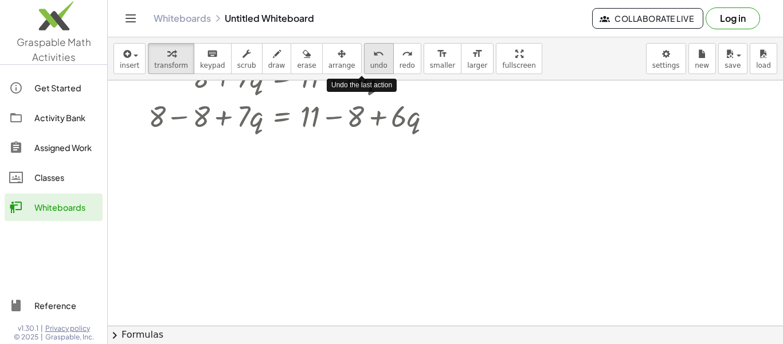
click at [373, 67] on button "undo undo" at bounding box center [379, 58] width 30 height 31
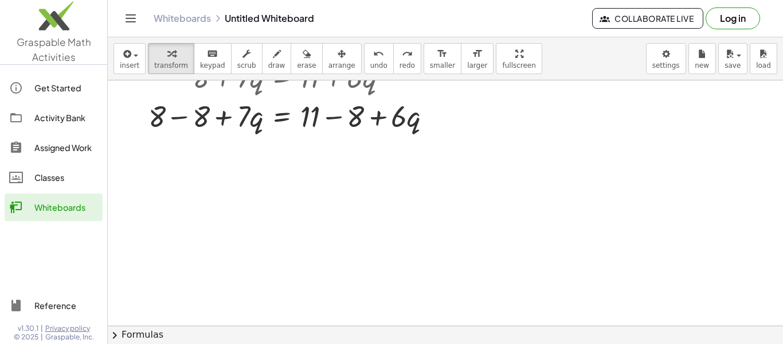
scroll to position [116, 0]
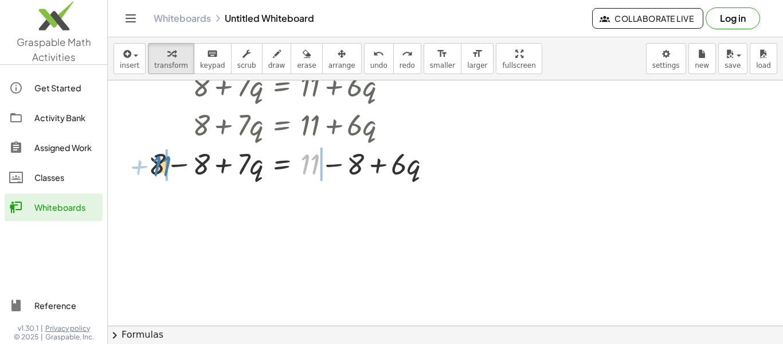
drag, startPoint x: 313, startPoint y: 168, endPoint x: 164, endPoint y: 168, distance: 149.1
click at [164, 168] on div at bounding box center [295, 162] width 304 height 39
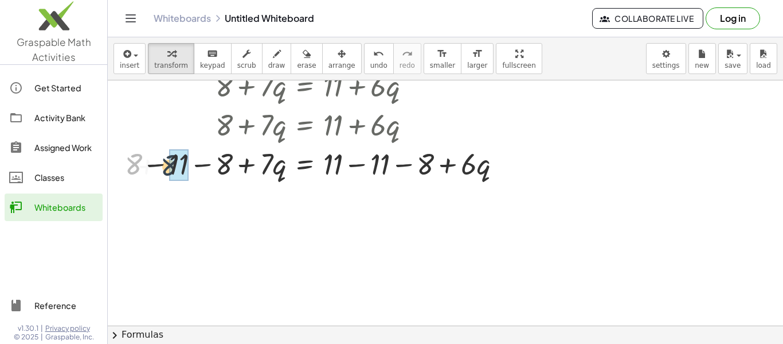
drag, startPoint x: 138, startPoint y: 162, endPoint x: 177, endPoint y: 162, distance: 38.4
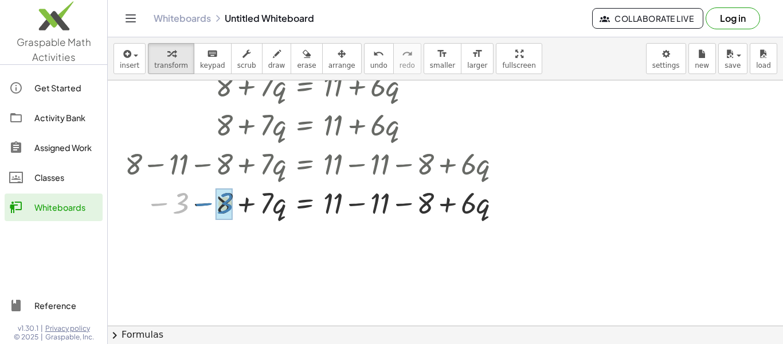
drag, startPoint x: 175, startPoint y: 162, endPoint x: 220, endPoint y: 162, distance: 44.2
click at [305, 86] on div "+ 8 + · 7 · q = + 11 + · 6 · q + 8 + · 7 · q = + · 6 · q + 11 + 8 + · 7 · q = +…" at bounding box center [305, 86] width 0 height 0
drag, startPoint x: 227, startPoint y: 205, endPoint x: 212, endPoint y: 203, distance: 14.5
click at [212, 203] on div at bounding box center [317, 201] width 397 height 39
drag, startPoint x: 335, startPoint y: 207, endPoint x: 384, endPoint y: 205, distance: 48.8
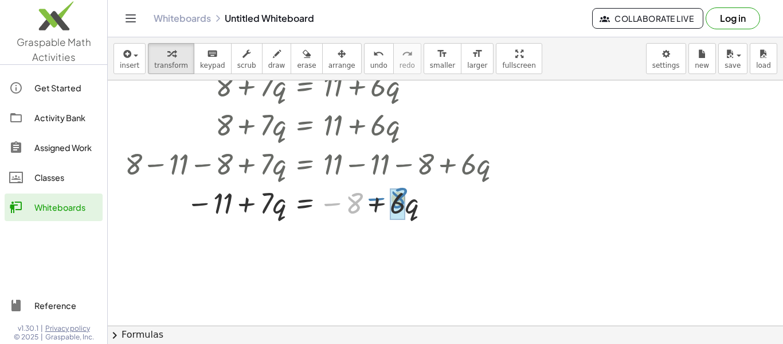
drag, startPoint x: 355, startPoint y: 205, endPoint x: 399, endPoint y: 200, distance: 43.9
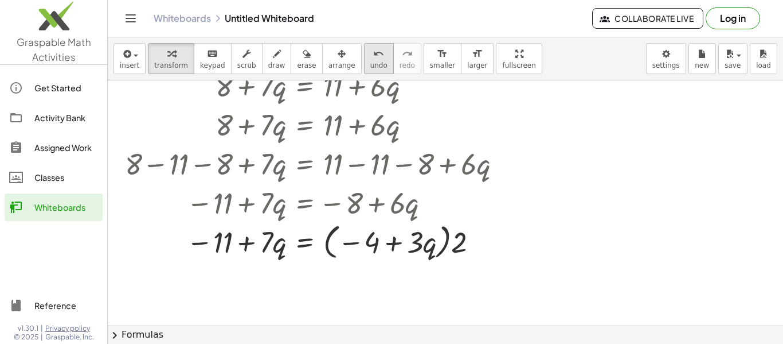
click at [370, 64] on span "undo" at bounding box center [378, 65] width 17 height 8
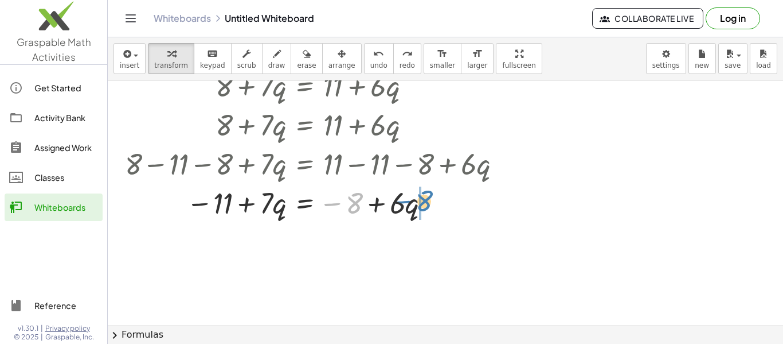
drag, startPoint x: 360, startPoint y: 203, endPoint x: 429, endPoint y: 201, distance: 69.4
click at [429, 201] on div at bounding box center [295, 201] width 353 height 39
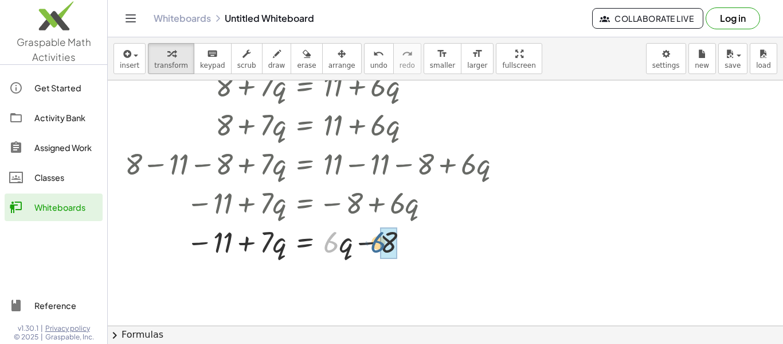
drag, startPoint x: 325, startPoint y: 242, endPoint x: 372, endPoint y: 242, distance: 47.0
click at [372, 242] on div at bounding box center [317, 240] width 397 height 39
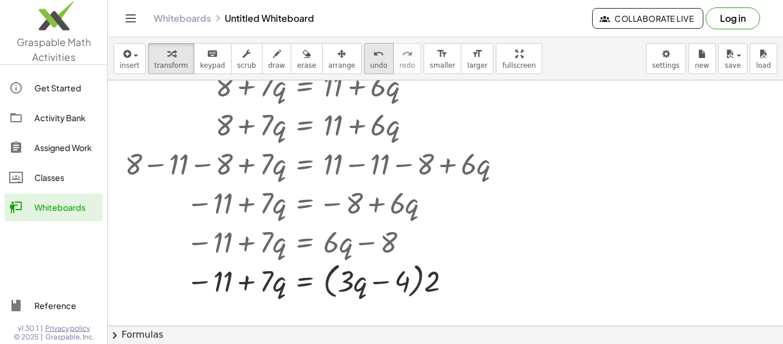
click at [370, 68] on span "undo" at bounding box center [378, 65] width 17 height 8
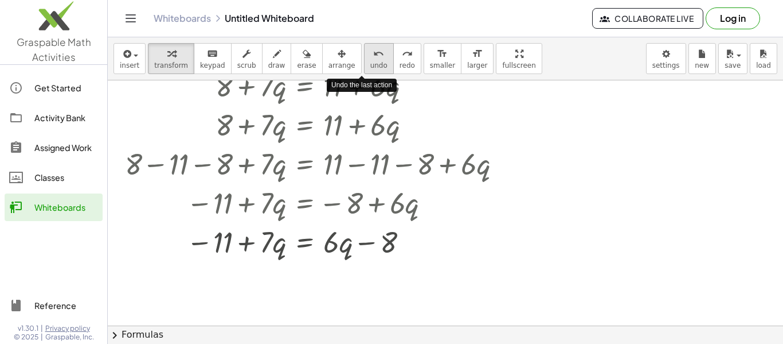
click at [370, 68] on span "undo" at bounding box center [378, 65] width 17 height 8
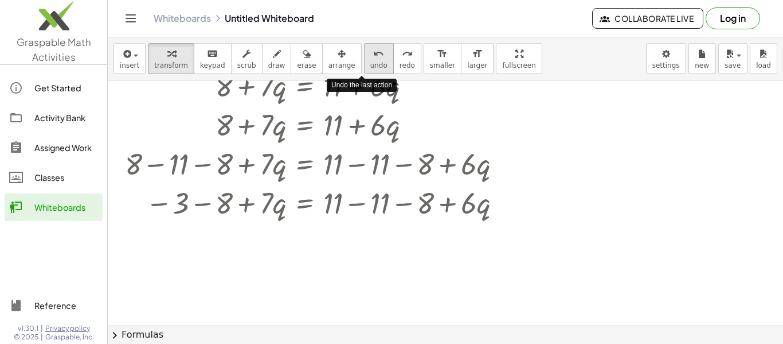
click at [370, 68] on span "undo" at bounding box center [378, 65] width 17 height 8
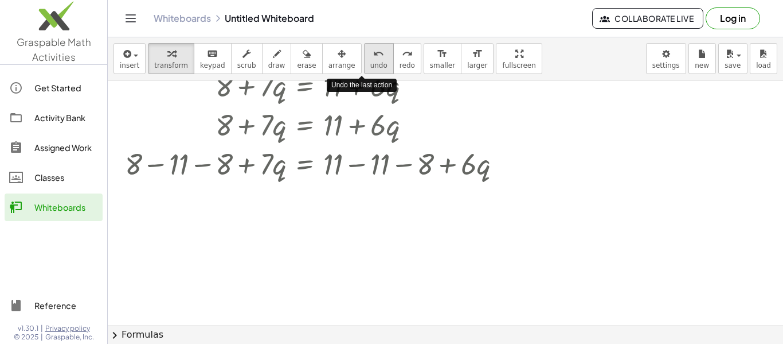
click at [370, 68] on span "undo" at bounding box center [378, 65] width 17 height 8
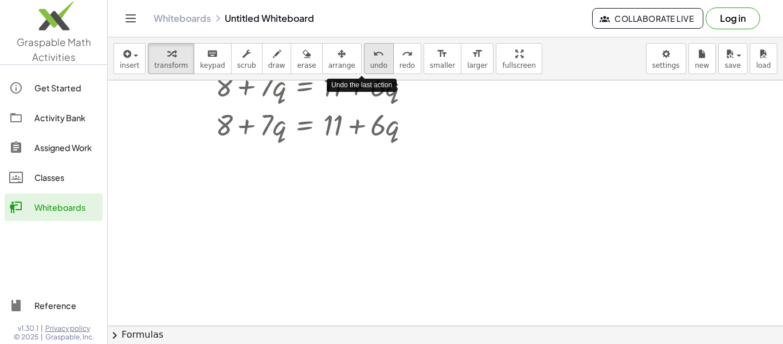
click at [370, 68] on span "undo" at bounding box center [378, 65] width 17 height 8
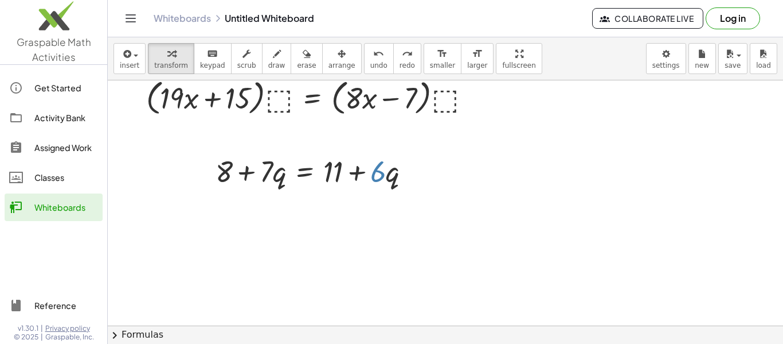
scroll to position [32, 0]
click at [393, 73] on button "redo redo" at bounding box center [407, 58] width 28 height 31
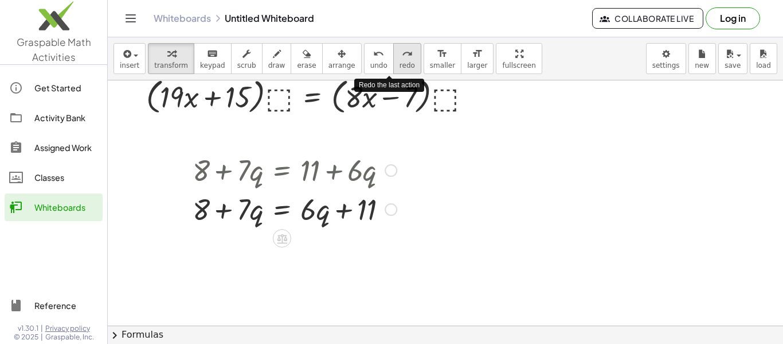
click at [393, 73] on button "redo redo" at bounding box center [407, 58] width 28 height 31
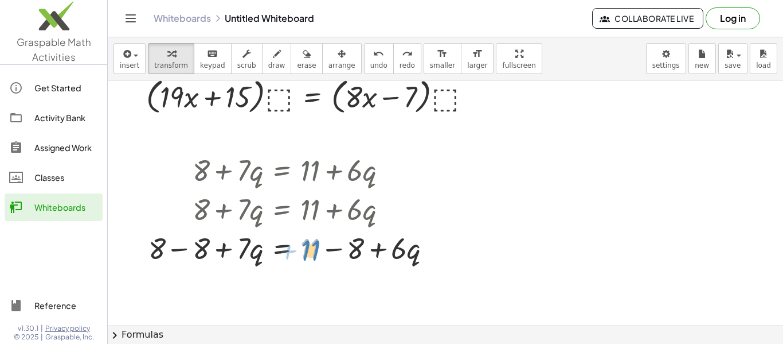
click at [306, 249] on div at bounding box center [295, 247] width 304 height 39
click at [364, 71] on button "undo undo" at bounding box center [379, 58] width 30 height 31
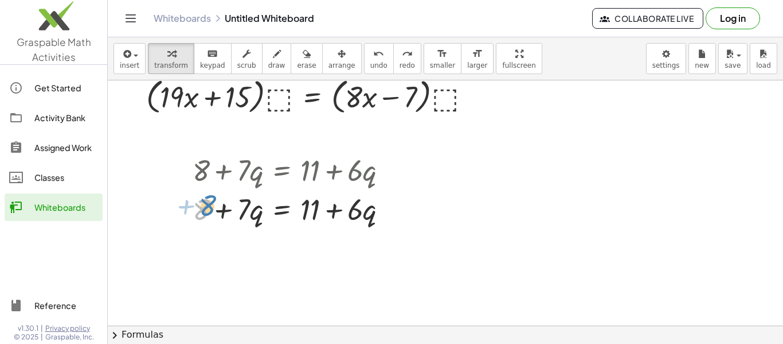
drag, startPoint x: 202, startPoint y: 212, endPoint x: 209, endPoint y: 209, distance: 7.8
click at [209, 209] on div at bounding box center [295, 208] width 216 height 39
drag, startPoint x: 318, startPoint y: 206, endPoint x: 389, endPoint y: 210, distance: 71.8
click at [389, 210] on div at bounding box center [295, 208] width 216 height 39
drag, startPoint x: 306, startPoint y: 213, endPoint x: 388, endPoint y: 214, distance: 82.0
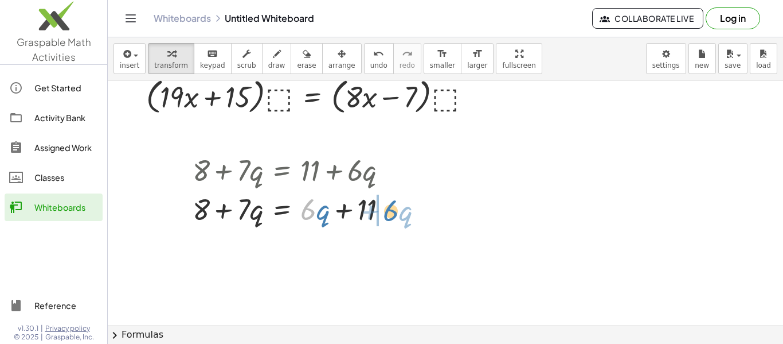
click at [388, 214] on div at bounding box center [295, 208] width 216 height 39
drag, startPoint x: 307, startPoint y: 205, endPoint x: 258, endPoint y: 204, distance: 48.8
click at [258, 204] on div at bounding box center [295, 208] width 216 height 39
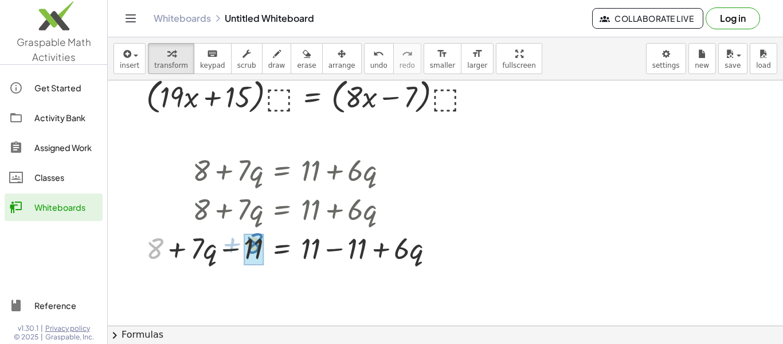
drag, startPoint x: 156, startPoint y: 252, endPoint x: 255, endPoint y: 247, distance: 99.3
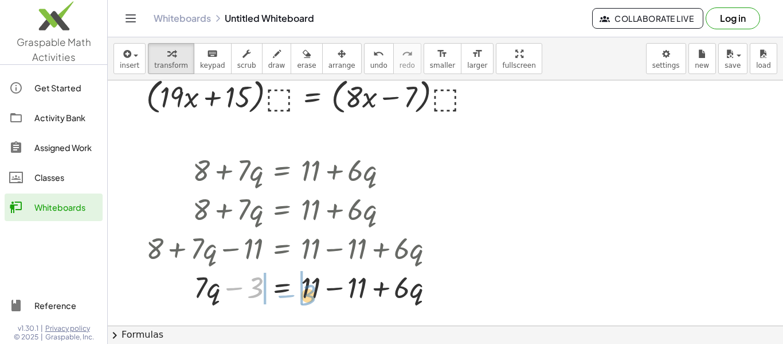
drag, startPoint x: 252, startPoint y: 284, endPoint x: 283, endPoint y: 288, distance: 31.3
click at [283, 288] on div at bounding box center [294, 286] width 309 height 39
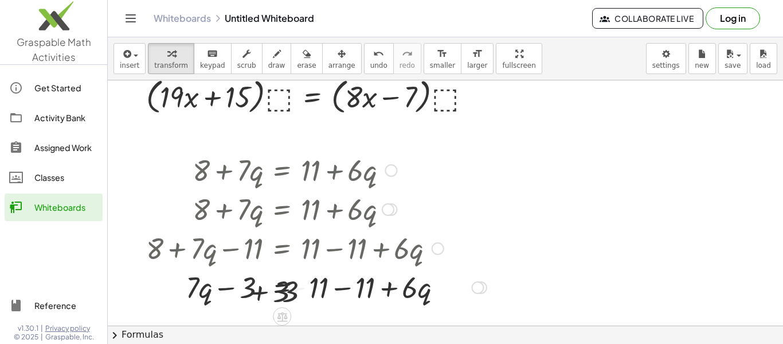
click at [283, 288] on div at bounding box center [316, 286] width 352 height 39
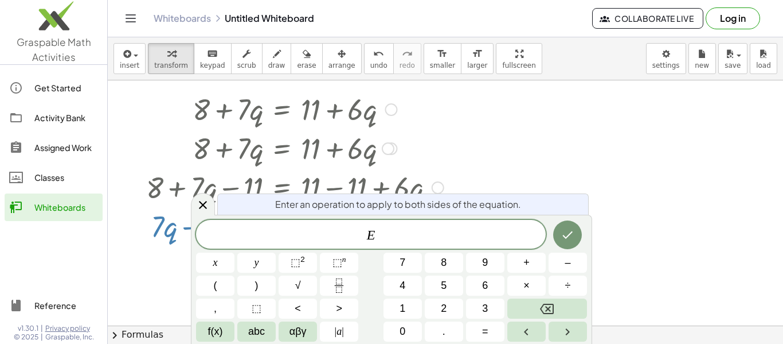
scroll to position [92, 0]
click at [197, 204] on icon at bounding box center [203, 205] width 14 height 14
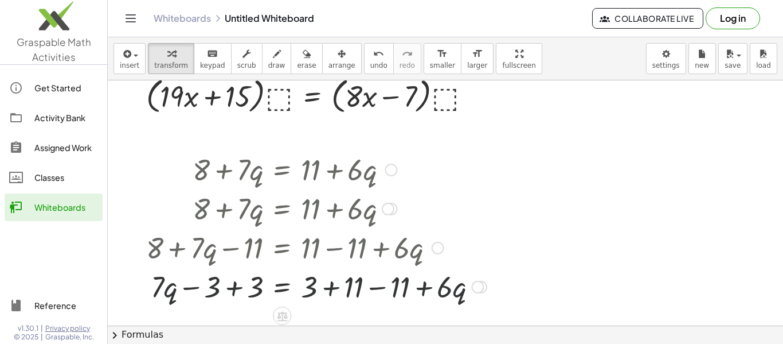
scroll to position [32, 0]
click at [364, 45] on button "undo undo" at bounding box center [379, 58] width 30 height 31
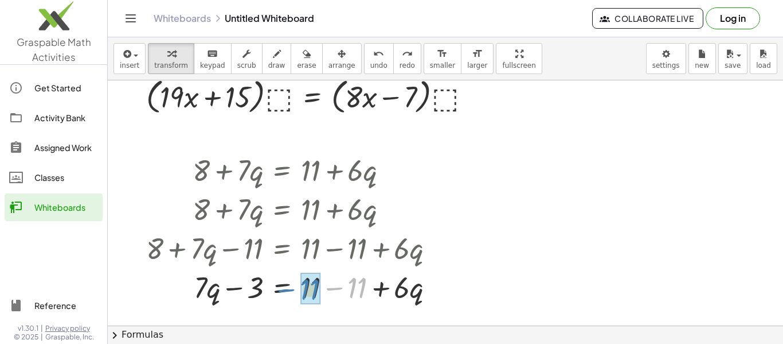
drag, startPoint x: 361, startPoint y: 288, endPoint x: 313, endPoint y: 290, distance: 47.6
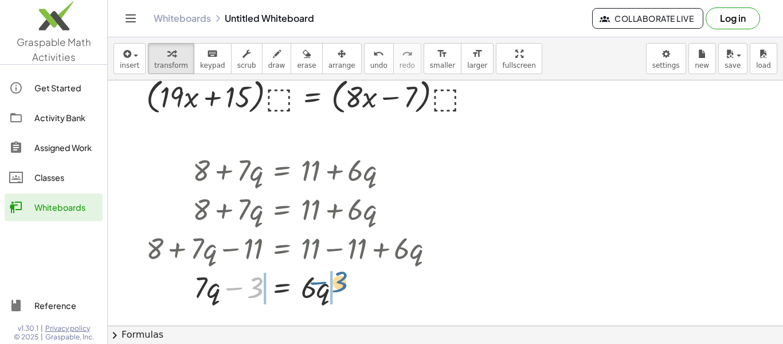
drag, startPoint x: 252, startPoint y: 284, endPoint x: 335, endPoint y: 278, distance: 83.4
click at [335, 278] on div at bounding box center [294, 286] width 309 height 39
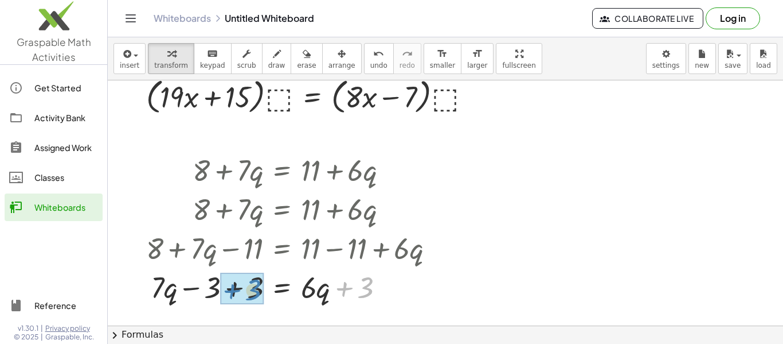
drag, startPoint x: 362, startPoint y: 287, endPoint x: 250, endPoint y: 289, distance: 112.4
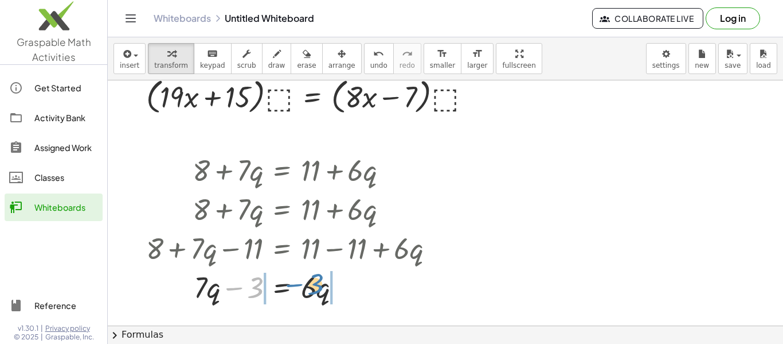
drag, startPoint x: 250, startPoint y: 289, endPoint x: 310, endPoint y: 286, distance: 60.3
click at [310, 286] on div at bounding box center [294, 286] width 309 height 39
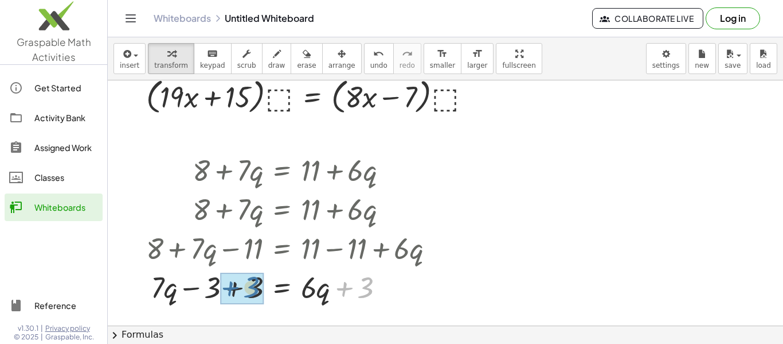
drag, startPoint x: 365, startPoint y: 282, endPoint x: 251, endPoint y: 281, distance: 114.7
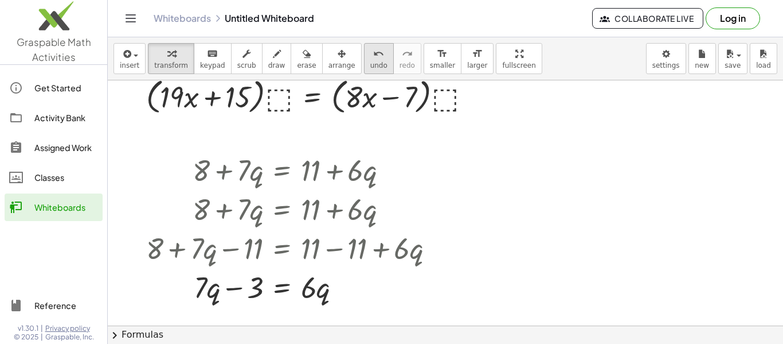
click at [370, 66] on span "undo" at bounding box center [378, 65] width 17 height 8
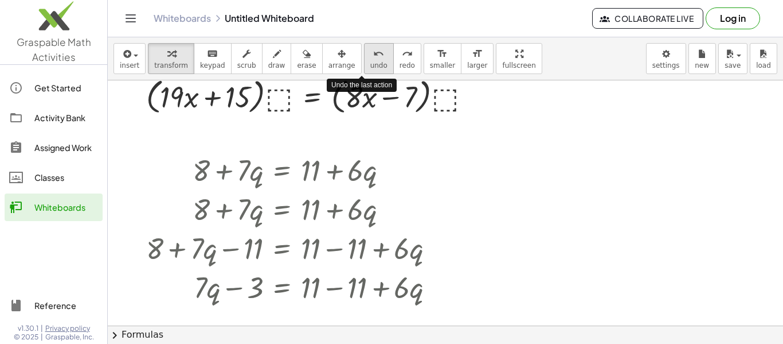
click at [370, 66] on span "undo" at bounding box center [378, 65] width 17 height 8
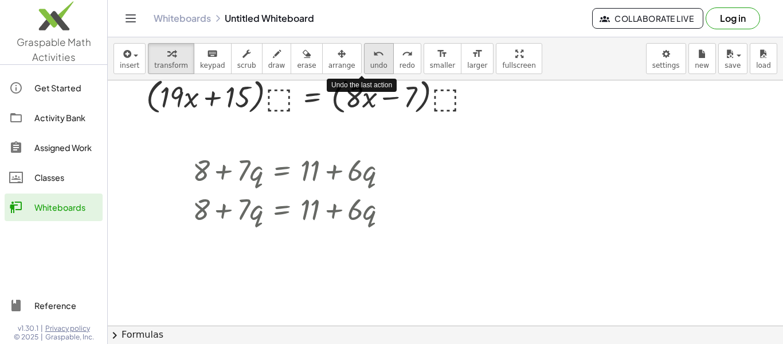
click at [370, 66] on span "undo" at bounding box center [378, 65] width 17 height 8
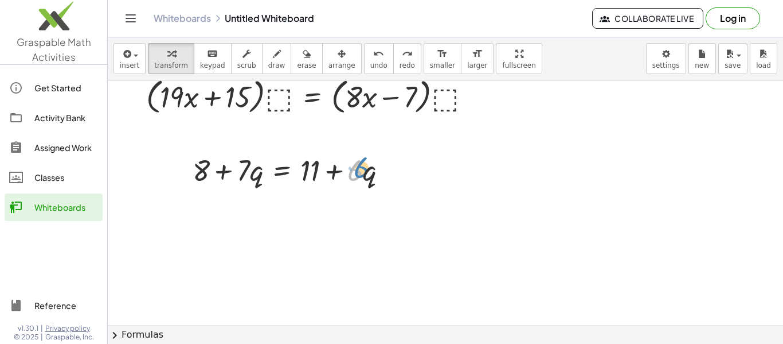
drag, startPoint x: 353, startPoint y: 167, endPoint x: 359, endPoint y: 164, distance: 6.4
click at [359, 164] on div at bounding box center [295, 169] width 216 height 39
drag, startPoint x: 238, startPoint y: 169, endPoint x: 408, endPoint y: 175, distance: 170.4
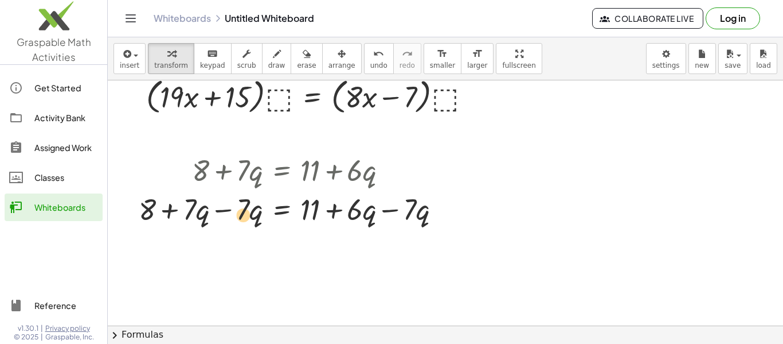
click at [244, 210] on div at bounding box center [294, 208] width 323 height 39
drag, startPoint x: 414, startPoint y: 209, endPoint x: 364, endPoint y: 209, distance: 50.5
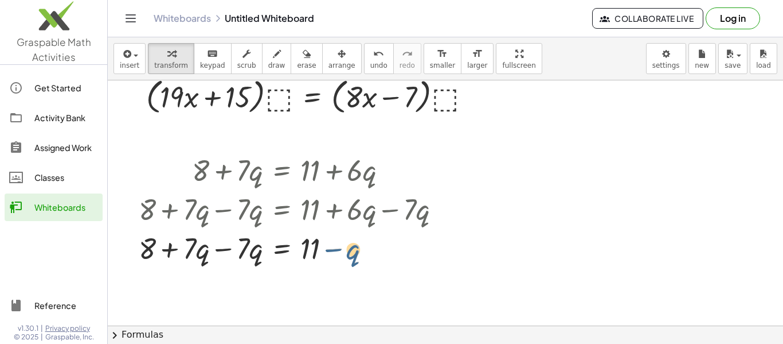
drag, startPoint x: 347, startPoint y: 252, endPoint x: 320, endPoint y: 250, distance: 27.1
click at [320, 250] on div at bounding box center [294, 247] width 323 height 39
click at [341, 251] on div at bounding box center [294, 247] width 323 height 39
drag, startPoint x: 242, startPoint y: 248, endPoint x: 187, endPoint y: 249, distance: 55.1
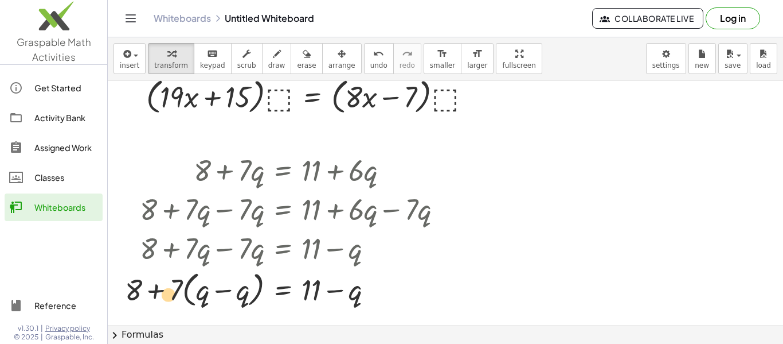
drag, startPoint x: 139, startPoint y: 286, endPoint x: 172, endPoint y: 288, distance: 32.7
click at [172, 288] on div at bounding box center [288, 289] width 338 height 44
drag, startPoint x: 353, startPoint y: 288, endPoint x: 364, endPoint y: 286, distance: 11.1
click at [364, 286] on div at bounding box center [288, 289] width 338 height 44
drag, startPoint x: 317, startPoint y: 282, endPoint x: 326, endPoint y: 284, distance: 9.9
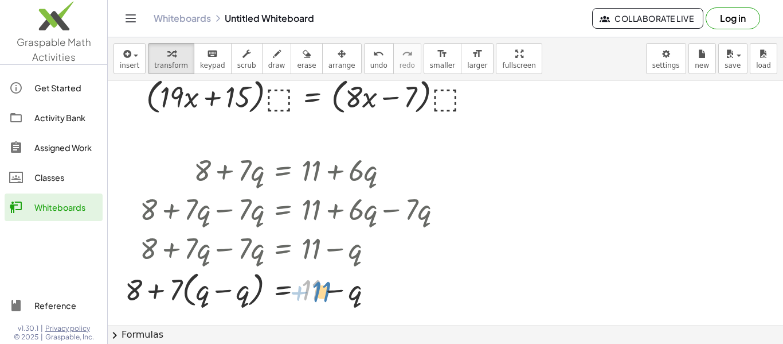
click at [326, 284] on div at bounding box center [288, 289] width 338 height 44
click at [373, 50] on icon "undo" at bounding box center [378, 54] width 11 height 14
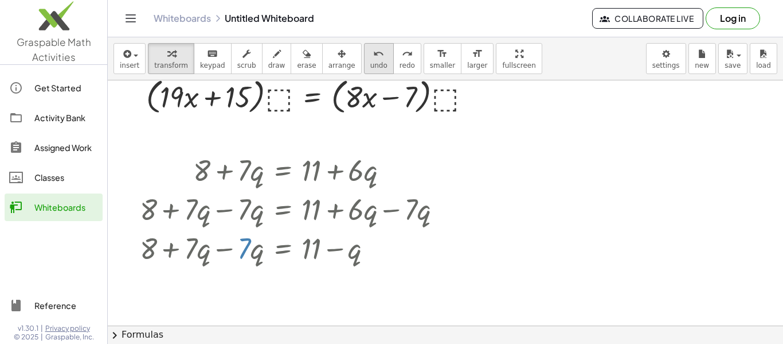
click at [373, 50] on icon "undo" at bounding box center [378, 54] width 11 height 14
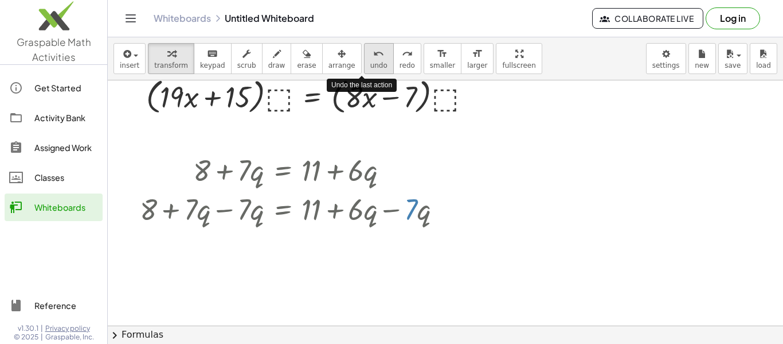
click at [373, 50] on icon "undo" at bounding box center [378, 54] width 11 height 14
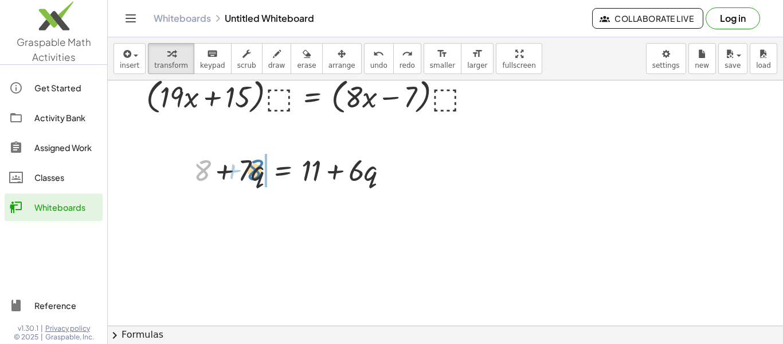
drag, startPoint x: 204, startPoint y: 173, endPoint x: 257, endPoint y: 173, distance: 53.3
click at [257, 173] on div at bounding box center [296, 169] width 216 height 39
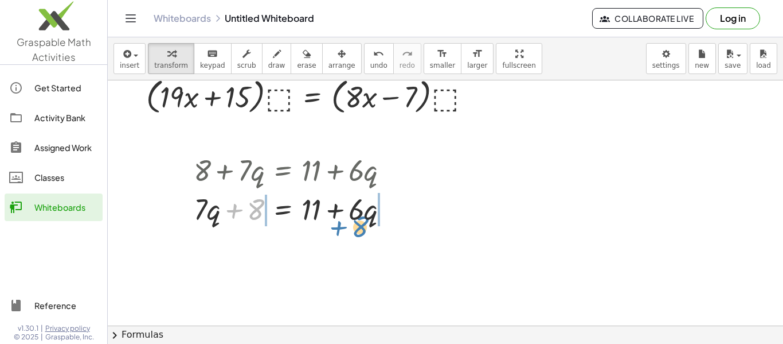
drag, startPoint x: 257, startPoint y: 172, endPoint x: 361, endPoint y: 189, distance: 105.1
click at [361, 189] on div at bounding box center [296, 208] width 216 height 39
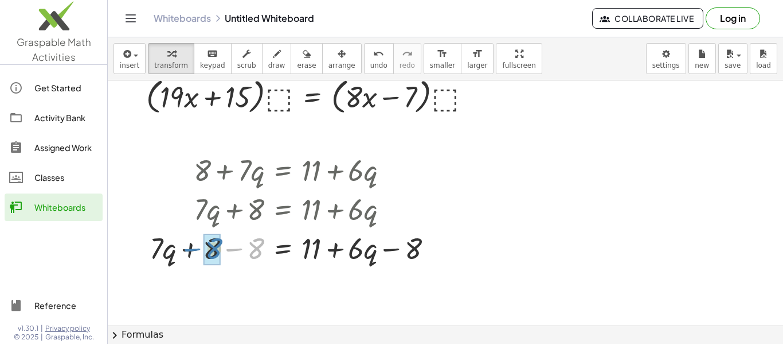
drag, startPoint x: 251, startPoint y: 254, endPoint x: 209, endPoint y: 254, distance: 41.9
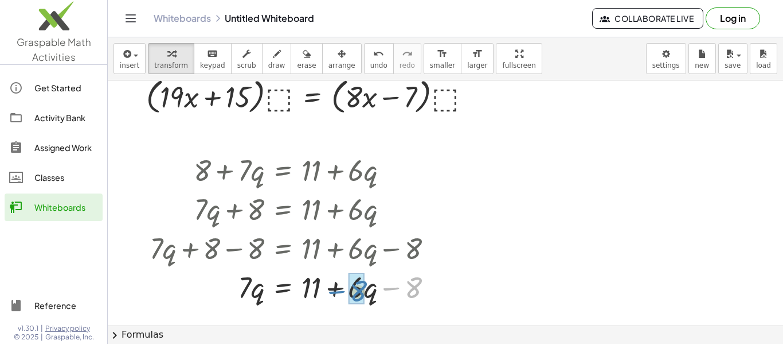
drag, startPoint x: 409, startPoint y: 291, endPoint x: 355, endPoint y: 294, distance: 54.6
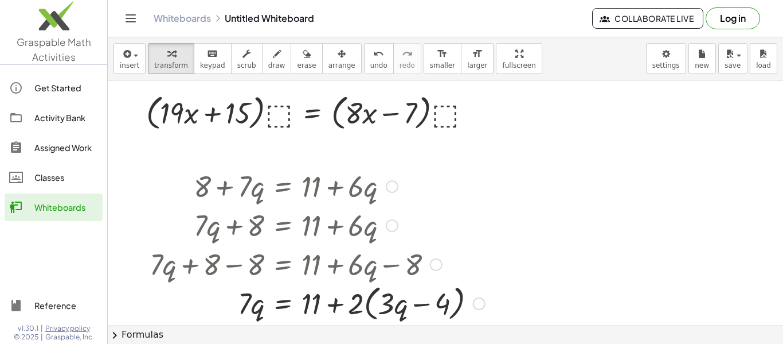
scroll to position [18, 0]
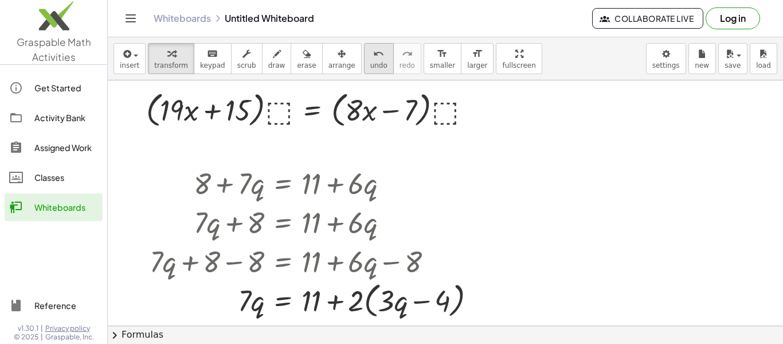
click at [373, 55] on icon "undo" at bounding box center [378, 54] width 11 height 14
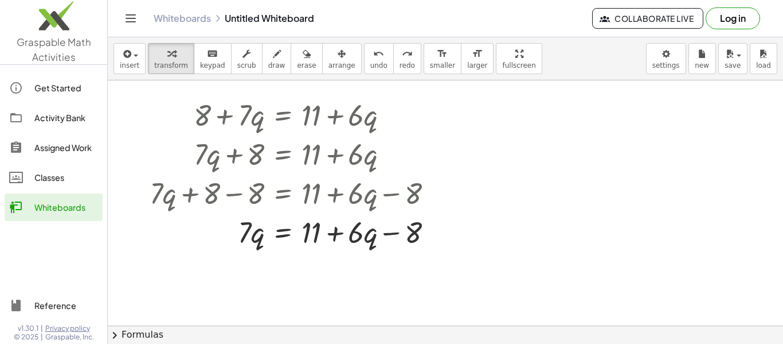
scroll to position [88, 0]
drag, startPoint x: 413, startPoint y: 235, endPoint x: 354, endPoint y: 224, distance: 59.4
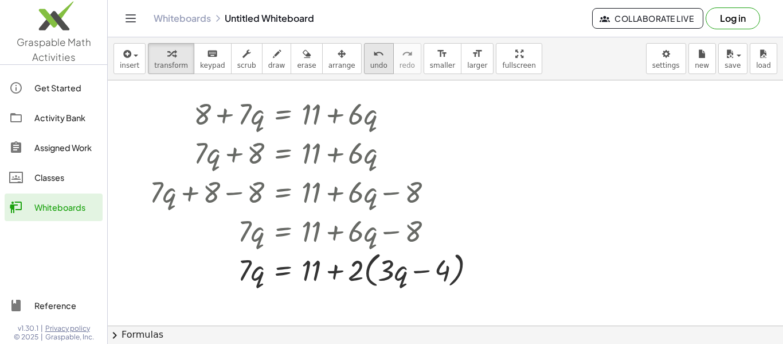
click at [364, 45] on button "undo undo" at bounding box center [379, 58] width 30 height 31
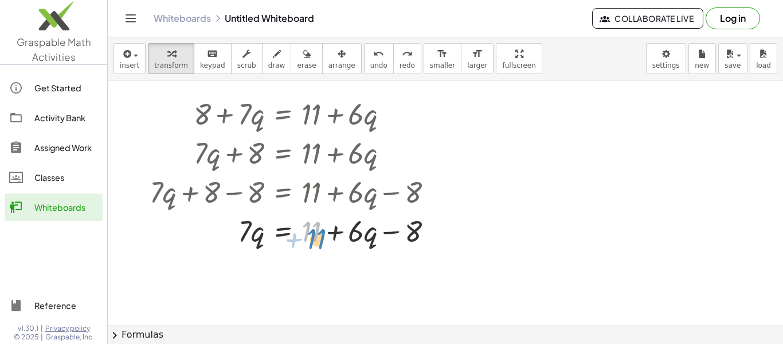
drag, startPoint x: 314, startPoint y: 230, endPoint x: 318, endPoint y: 236, distance: 7.8
click at [318, 236] on div at bounding box center [296, 229] width 304 height 39
drag, startPoint x: 360, startPoint y: 232, endPoint x: 367, endPoint y: 240, distance: 11.4
click at [367, 240] on div at bounding box center [296, 229] width 304 height 39
drag, startPoint x: 307, startPoint y: 233, endPoint x: 413, endPoint y: 232, distance: 106.7
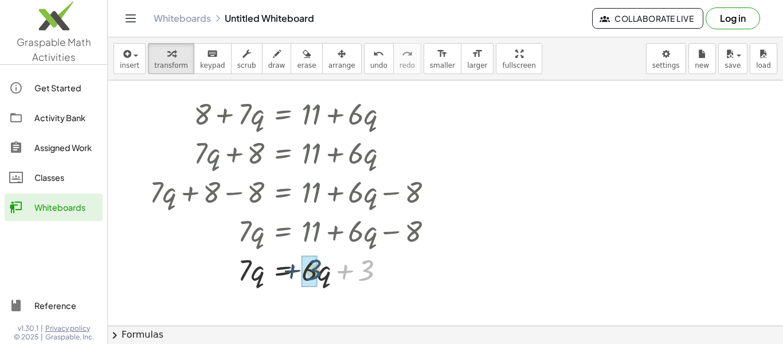
drag, startPoint x: 366, startPoint y: 266, endPoint x: 313, endPoint y: 266, distance: 52.8
drag, startPoint x: 391, startPoint y: 279, endPoint x: 350, endPoint y: 282, distance: 40.9
click at [350, 282] on div at bounding box center [296, 269] width 304 height 44
drag, startPoint x: 347, startPoint y: 278, endPoint x: 414, endPoint y: 273, distance: 67.3
click at [414, 273] on div at bounding box center [296, 269] width 304 height 44
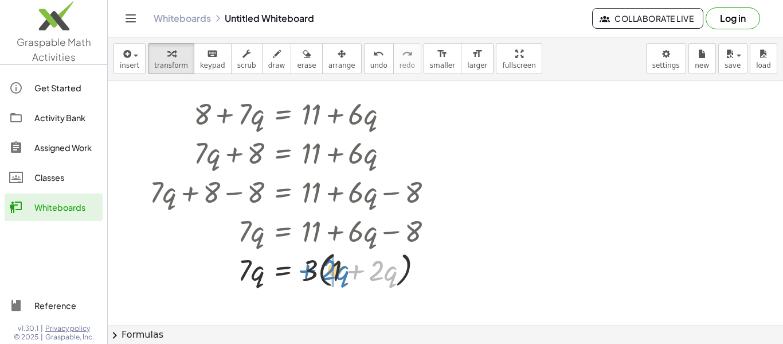
drag, startPoint x: 357, startPoint y: 274, endPoint x: 309, endPoint y: 271, distance: 48.2
click at [309, 271] on div at bounding box center [296, 269] width 304 height 44
click at [370, 68] on span "undo" at bounding box center [378, 65] width 17 height 8
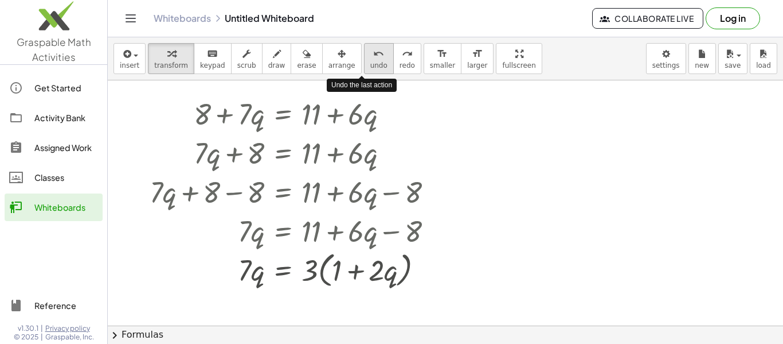
click at [370, 68] on span "undo" at bounding box center [378, 65] width 17 height 8
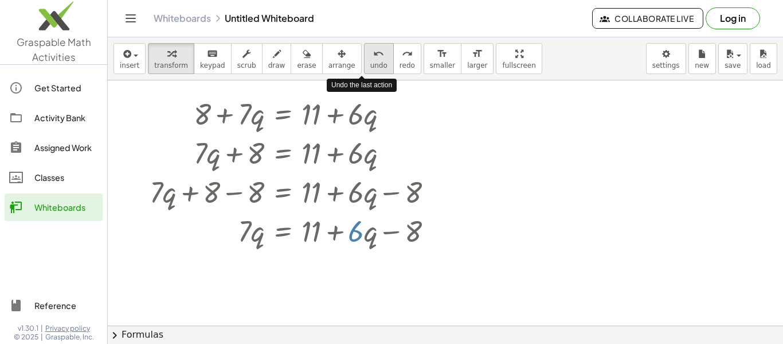
click at [370, 68] on span "undo" at bounding box center [378, 65] width 17 height 8
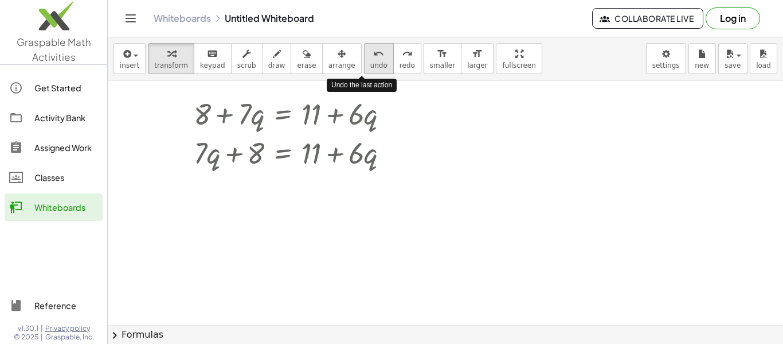
click at [370, 68] on span "undo" at bounding box center [378, 65] width 17 height 8
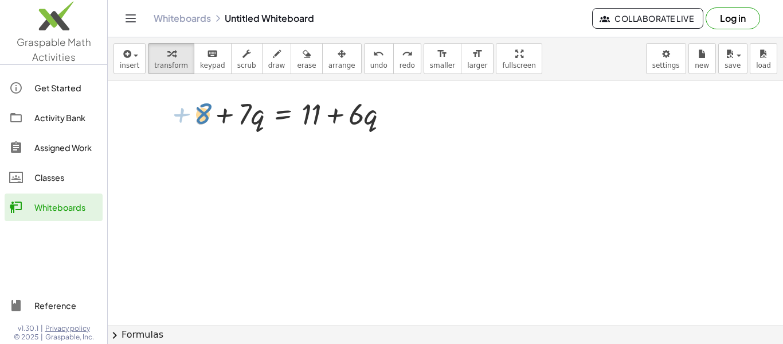
click at [194, 105] on div at bounding box center [296, 112] width 216 height 39
click at [361, 124] on div at bounding box center [296, 112] width 216 height 39
drag, startPoint x: 321, startPoint y: 110, endPoint x: 261, endPoint y: 107, distance: 59.7
click at [261, 107] on div at bounding box center [296, 112] width 216 height 39
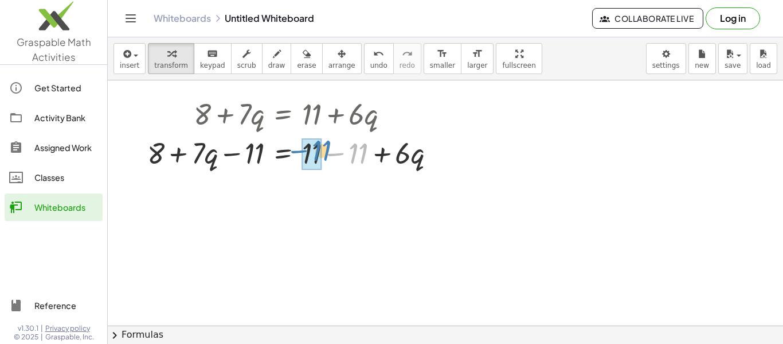
drag, startPoint x: 352, startPoint y: 157, endPoint x: 313, endPoint y: 154, distance: 39.1
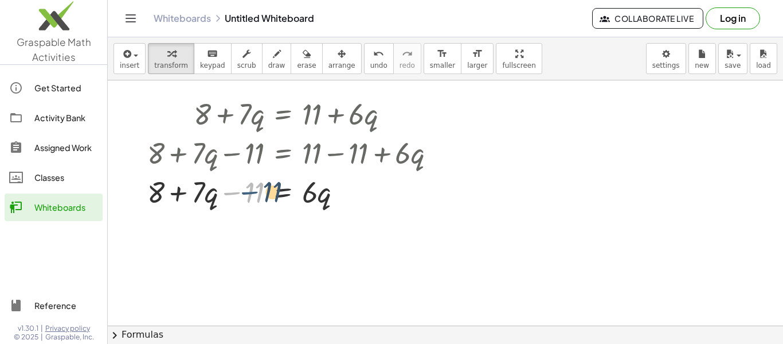
drag, startPoint x: 240, startPoint y: 197, endPoint x: 251, endPoint y: 194, distance: 10.6
click at [251, 194] on div at bounding box center [296, 190] width 309 height 39
drag, startPoint x: 251, startPoint y: 194, endPoint x: 198, endPoint y: 196, distance: 52.2
click at [198, 196] on div at bounding box center [296, 190] width 309 height 39
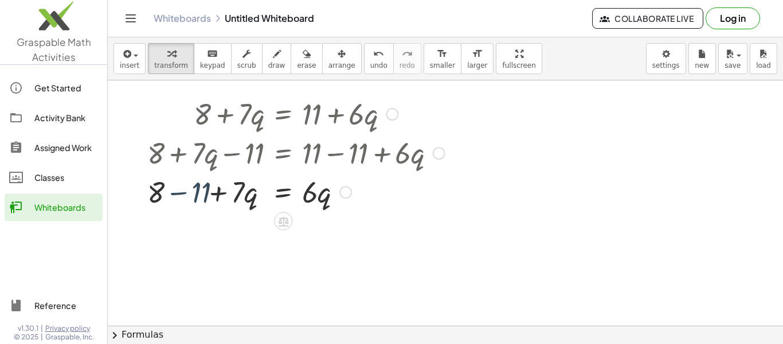
click at [191, 195] on div at bounding box center [296, 190] width 309 height 39
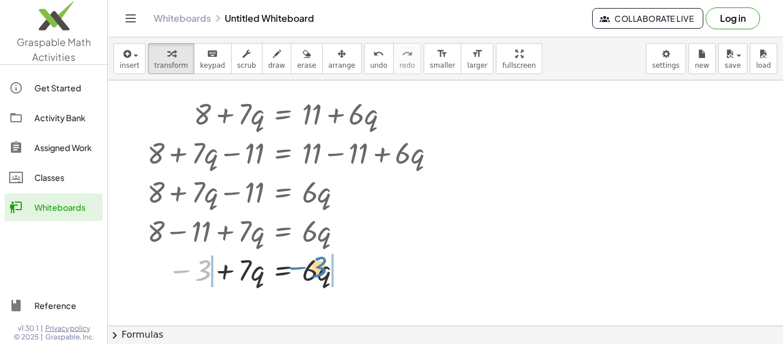
drag, startPoint x: 205, startPoint y: 272, endPoint x: 321, endPoint y: 269, distance: 116.5
click at [321, 269] on div at bounding box center [296, 268] width 309 height 39
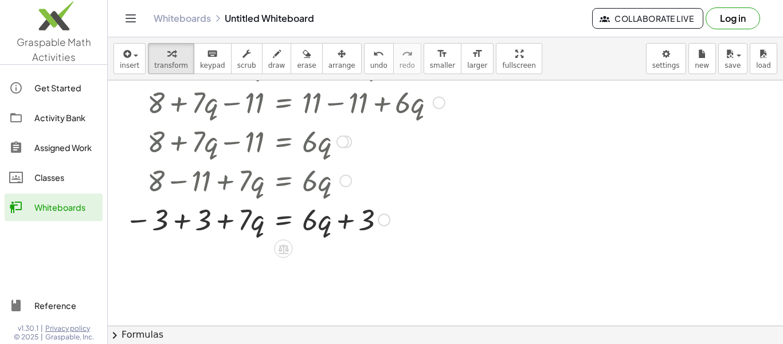
scroll to position [141, 0]
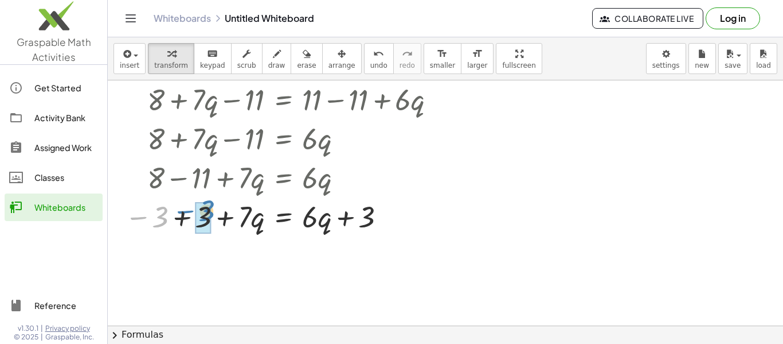
drag, startPoint x: 155, startPoint y: 212, endPoint x: 200, endPoint y: 206, distance: 45.7
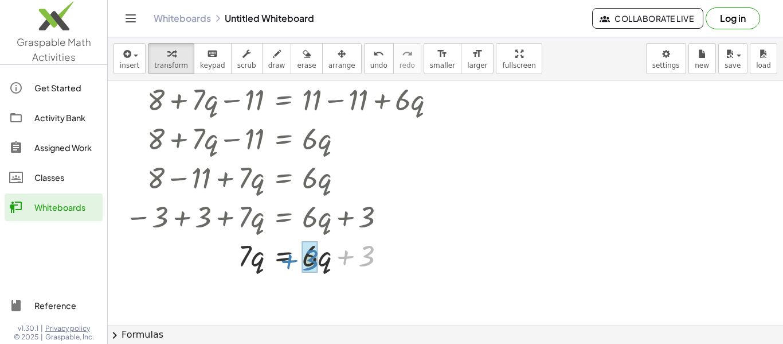
drag, startPoint x: 365, startPoint y: 260, endPoint x: 309, endPoint y: 264, distance: 56.3
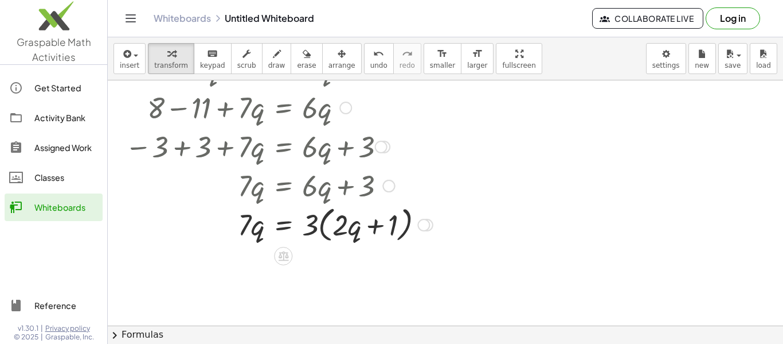
scroll to position [214, 0]
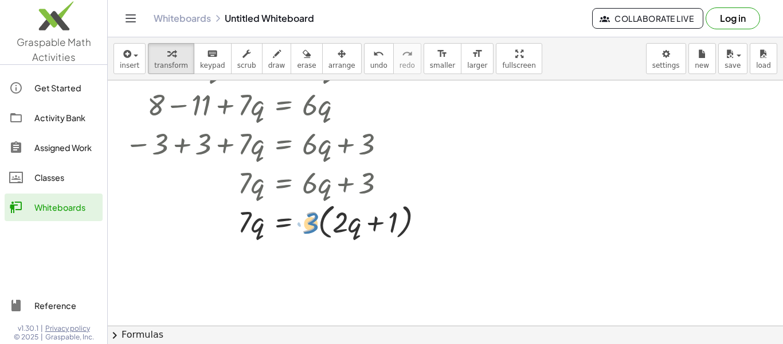
click at [315, 228] on div at bounding box center [284, 221] width 331 height 44
click at [251, 229] on div at bounding box center [284, 221] width 331 height 44
drag, startPoint x: 306, startPoint y: 223, endPoint x: 240, endPoint y: 257, distance: 74.6
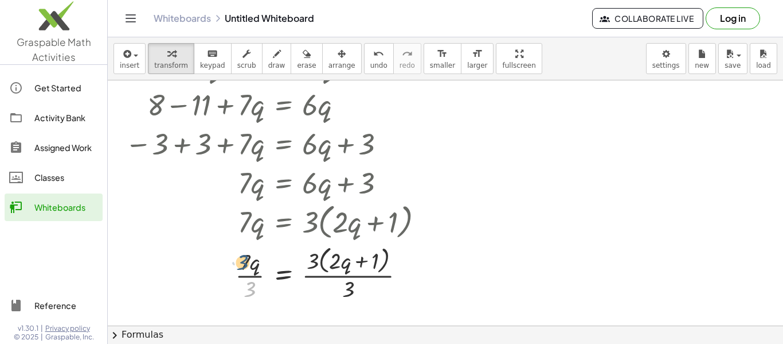
drag, startPoint x: 252, startPoint y: 290, endPoint x: 246, endPoint y: 265, distance: 26.0
click at [246, 265] on div at bounding box center [284, 273] width 331 height 61
drag, startPoint x: 348, startPoint y: 291, endPoint x: 340, endPoint y: 263, distance: 29.6
click at [340, 263] on div at bounding box center [284, 273] width 331 height 61
drag, startPoint x: 347, startPoint y: 287, endPoint x: 309, endPoint y: 256, distance: 48.9
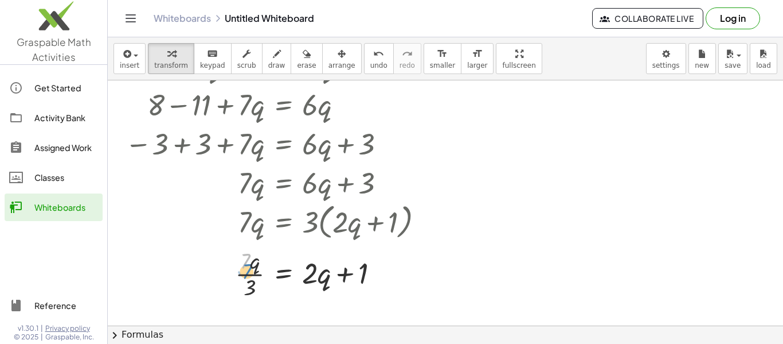
drag, startPoint x: 247, startPoint y: 261, endPoint x: 249, endPoint y: 270, distance: 9.5
click at [249, 270] on div at bounding box center [284, 272] width 331 height 57
drag, startPoint x: 250, startPoint y: 286, endPoint x: 245, endPoint y: 259, distance: 27.3
click at [245, 259] on div at bounding box center [284, 272] width 331 height 57
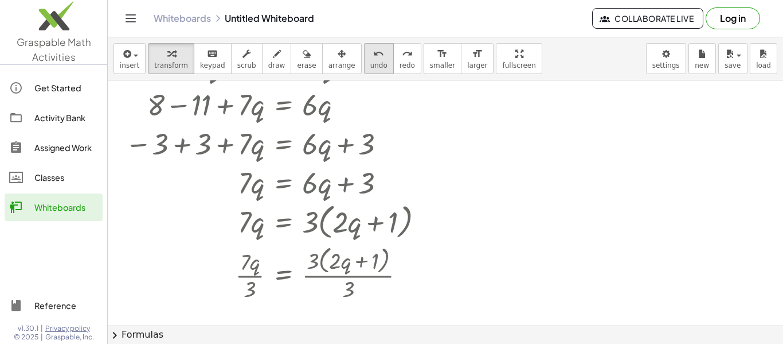
click at [373, 55] on icon "undo" at bounding box center [378, 54] width 11 height 14
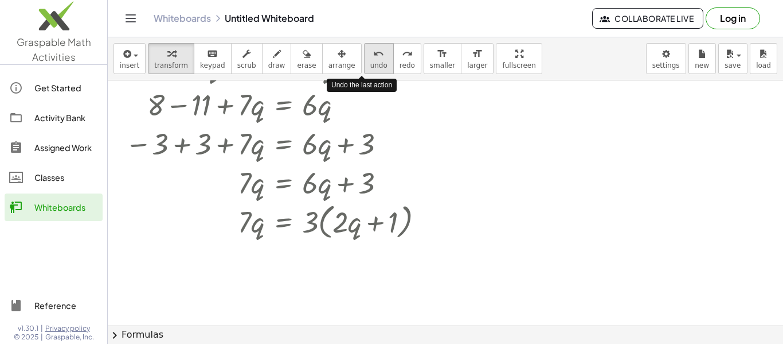
click at [373, 55] on icon "undo" at bounding box center [378, 54] width 11 height 14
click at [373, 56] on icon "undo" at bounding box center [378, 54] width 11 height 14
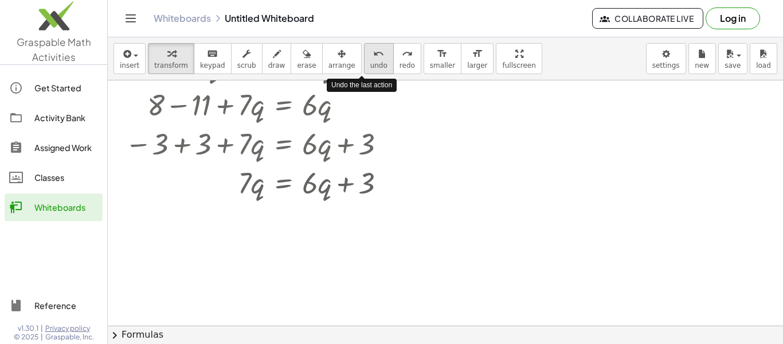
click at [373, 56] on icon "undo" at bounding box center [378, 54] width 11 height 14
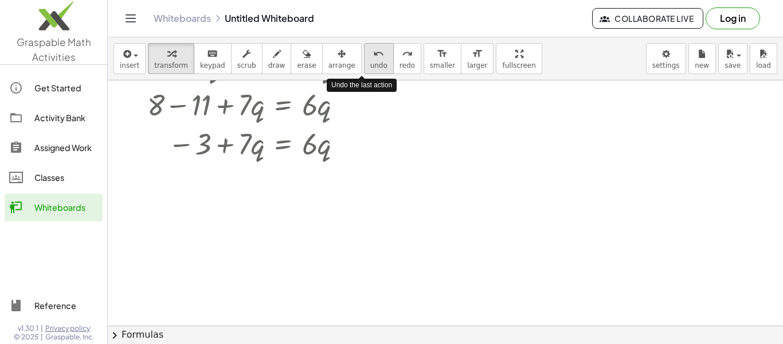
click at [373, 56] on icon "undo" at bounding box center [378, 54] width 11 height 14
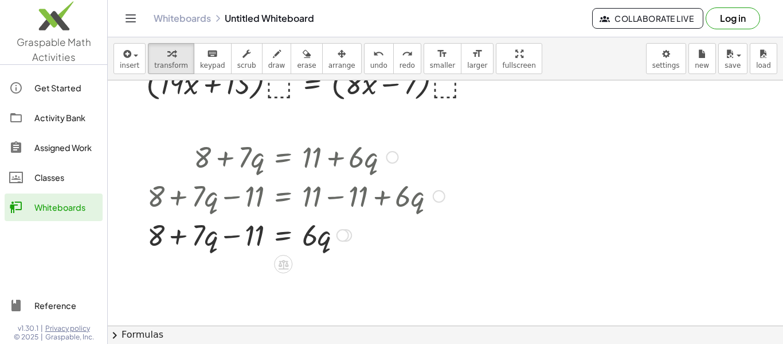
scroll to position [45, 0]
click at [373, 57] on icon "undo" at bounding box center [378, 54] width 11 height 14
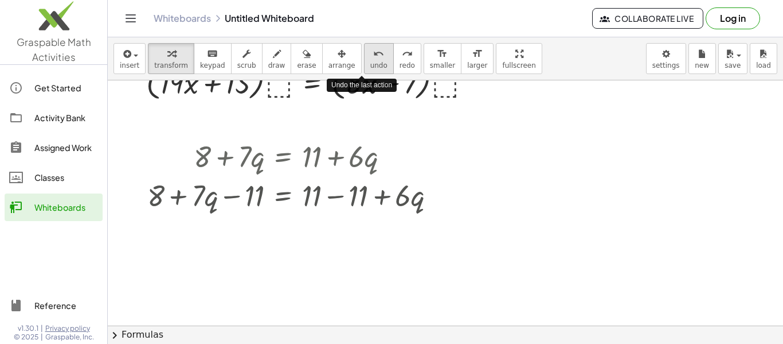
click at [373, 57] on icon "undo" at bounding box center [378, 54] width 11 height 14
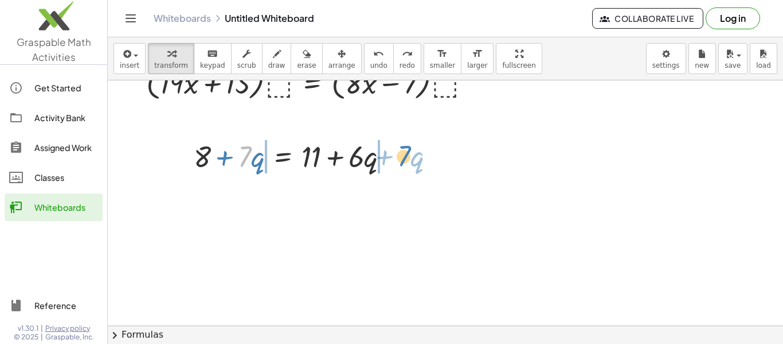
drag, startPoint x: 244, startPoint y: 159, endPoint x: 404, endPoint y: 158, distance: 159.4
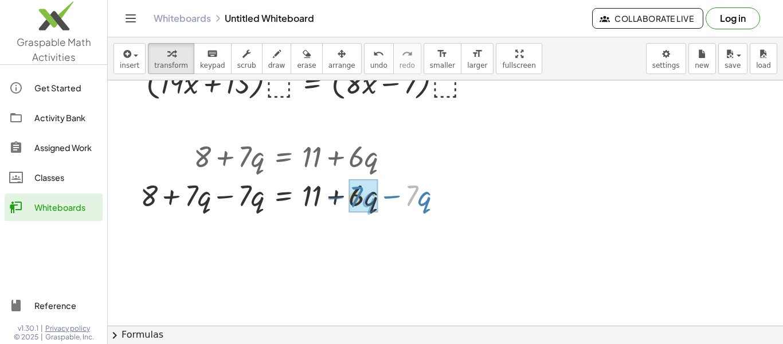
drag, startPoint x: 412, startPoint y: 200, endPoint x: 356, endPoint y: 201, distance: 55.7
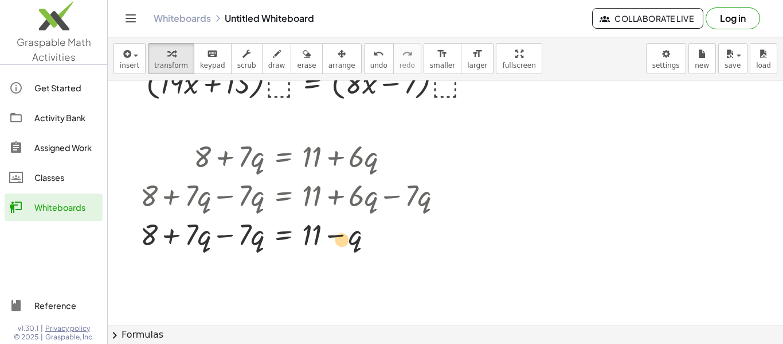
drag, startPoint x: 352, startPoint y: 237, endPoint x: 348, endPoint y: 242, distance: 6.9
click at [348, 242] on div at bounding box center [296, 233] width 323 height 39
click at [365, 69] on button "undo undo" at bounding box center [379, 58] width 30 height 31
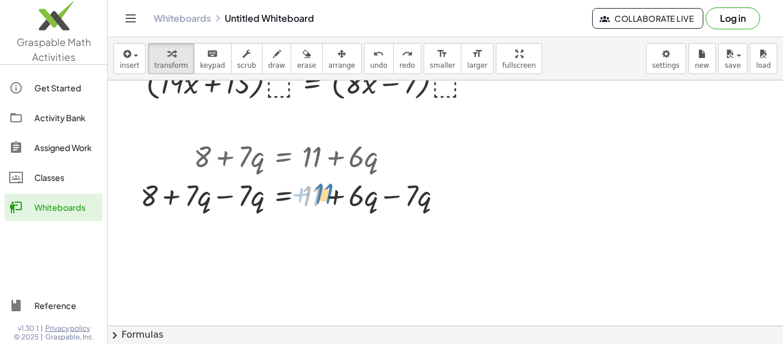
drag, startPoint x: 310, startPoint y: 195, endPoint x: 323, endPoint y: 193, distance: 13.4
click at [323, 193] on div at bounding box center [296, 194] width 323 height 39
drag, startPoint x: 189, startPoint y: 200, endPoint x: 241, endPoint y: 198, distance: 51.6
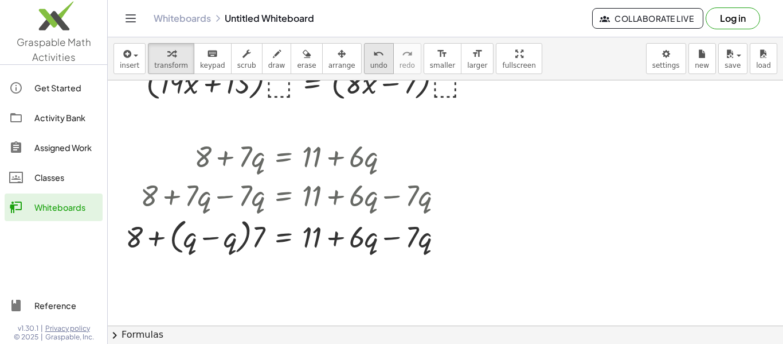
click at [373, 50] on icon "undo" at bounding box center [378, 54] width 11 height 14
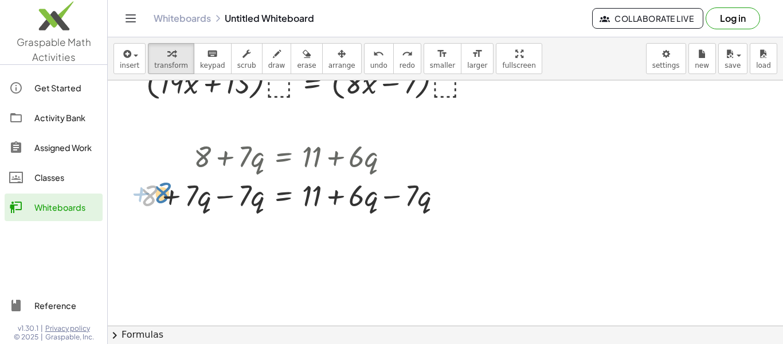
drag, startPoint x: 151, startPoint y: 185, endPoint x: 163, endPoint y: 182, distance: 12.4
click at [163, 182] on div at bounding box center [296, 194] width 323 height 39
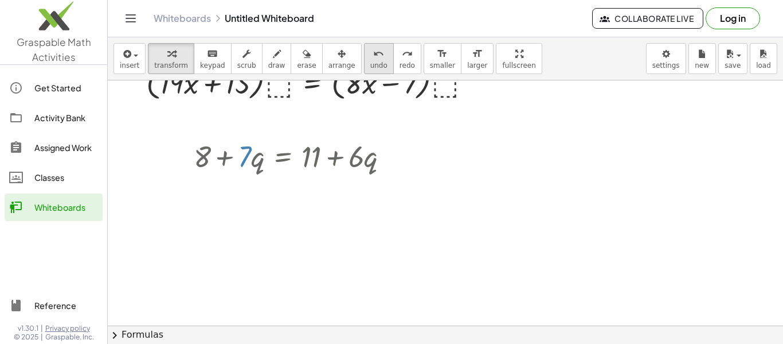
click at [373, 51] on icon "undo" at bounding box center [378, 54] width 11 height 14
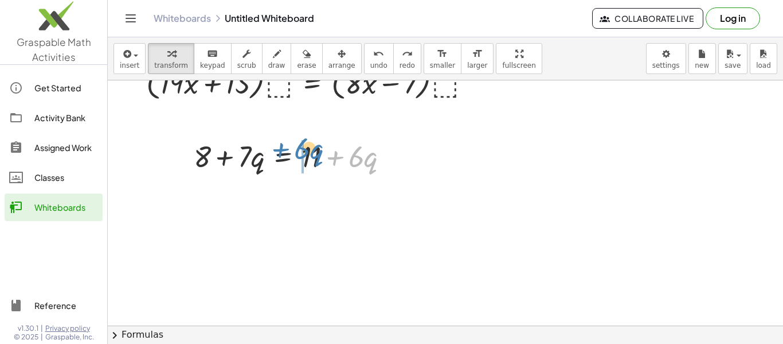
drag, startPoint x: 348, startPoint y: 162, endPoint x: 292, endPoint y: 157, distance: 55.9
click at [292, 157] on div at bounding box center [296, 155] width 216 height 39
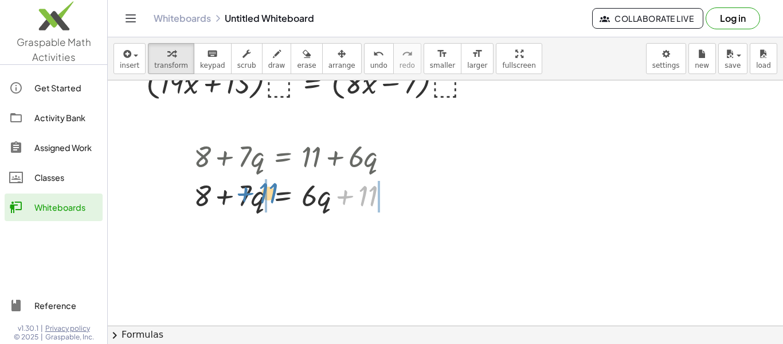
drag, startPoint x: 361, startPoint y: 196, endPoint x: 261, endPoint y: 193, distance: 99.8
click at [261, 193] on div at bounding box center [296, 194] width 216 height 39
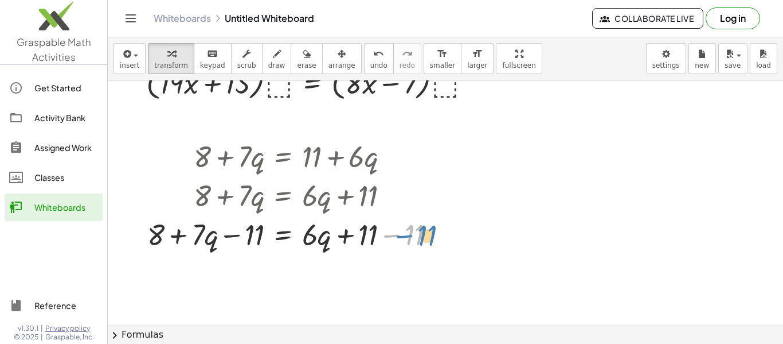
drag, startPoint x: 408, startPoint y: 235, endPoint x: 418, endPoint y: 232, distance: 10.6
click at [418, 232] on div at bounding box center [296, 233] width 309 height 39
drag, startPoint x: 374, startPoint y: 227, endPoint x: 384, endPoint y: 226, distance: 9.8
click at [384, 226] on div at bounding box center [296, 233] width 309 height 39
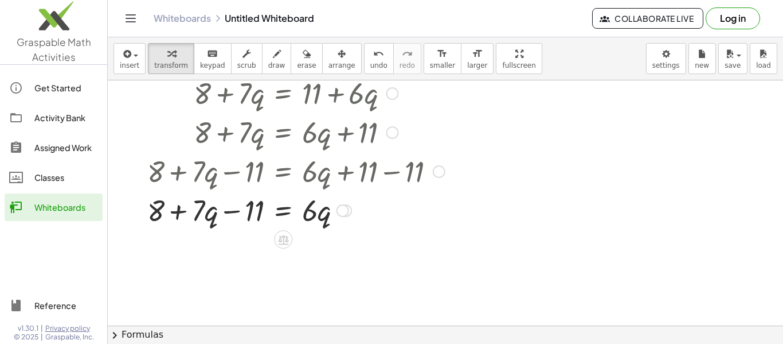
scroll to position [116, 0]
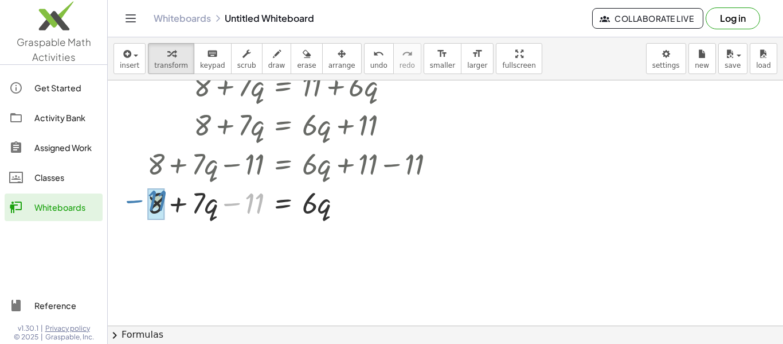
drag, startPoint x: 249, startPoint y: 206, endPoint x: 151, endPoint y: 204, distance: 97.5
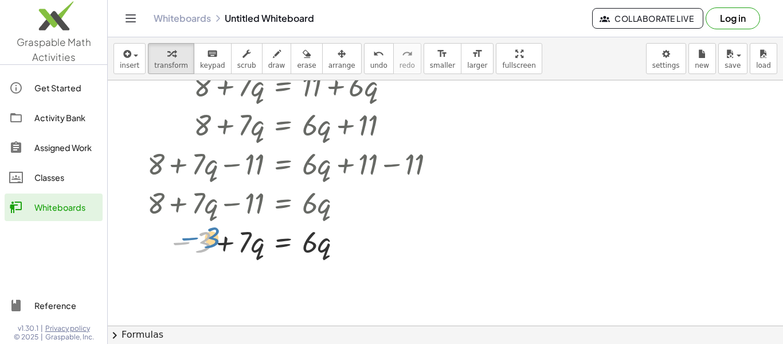
drag, startPoint x: 205, startPoint y: 235, endPoint x: 212, endPoint y: 231, distance: 8.5
click at [212, 231] on div at bounding box center [296, 240] width 309 height 39
click at [373, 53] on icon "undo" at bounding box center [378, 54] width 11 height 14
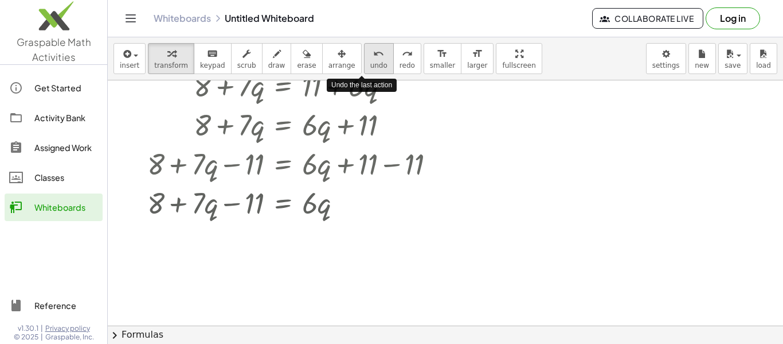
click at [373, 53] on icon "undo" at bounding box center [378, 54] width 11 height 14
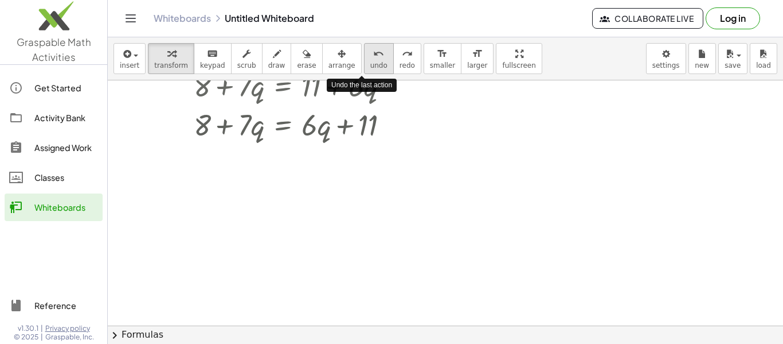
click at [373, 53] on icon "undo" at bounding box center [378, 54] width 11 height 14
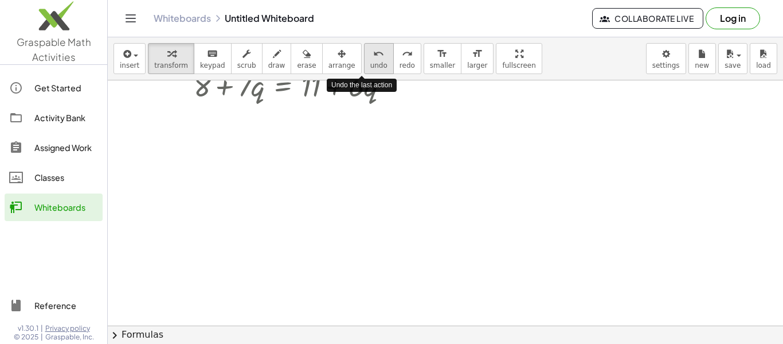
click at [373, 53] on icon "undo" at bounding box center [378, 54] width 11 height 14
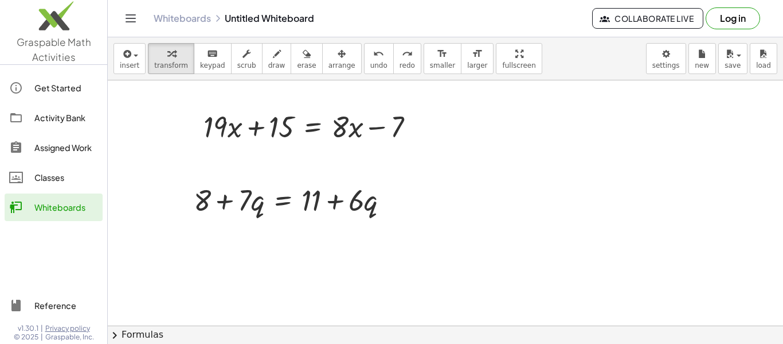
scroll to position [3, 0]
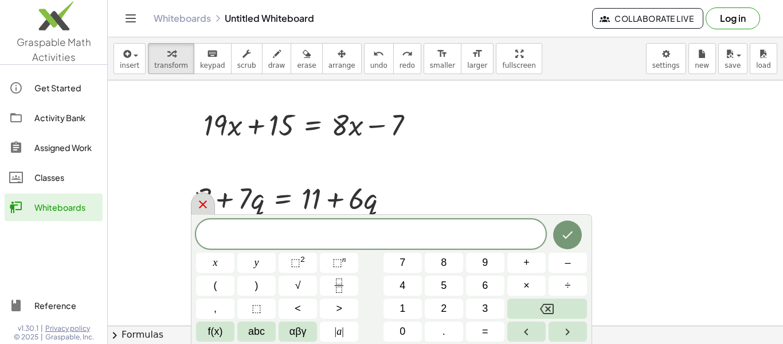
click at [210, 212] on div at bounding box center [203, 203] width 24 height 22
